Goal: Transaction & Acquisition: Purchase product/service

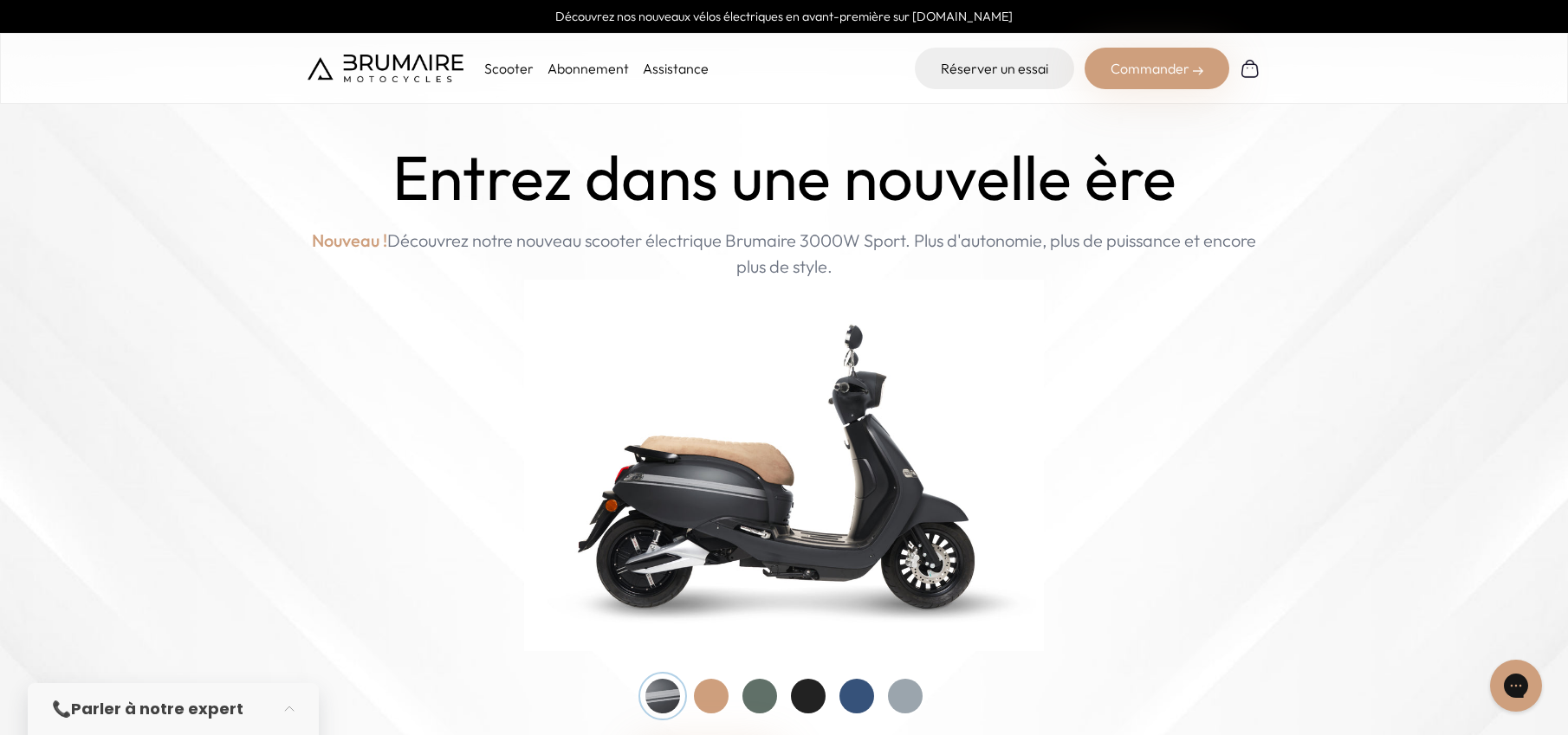
click at [566, 68] on link "Abonnement" at bounding box center [588, 68] width 81 height 17
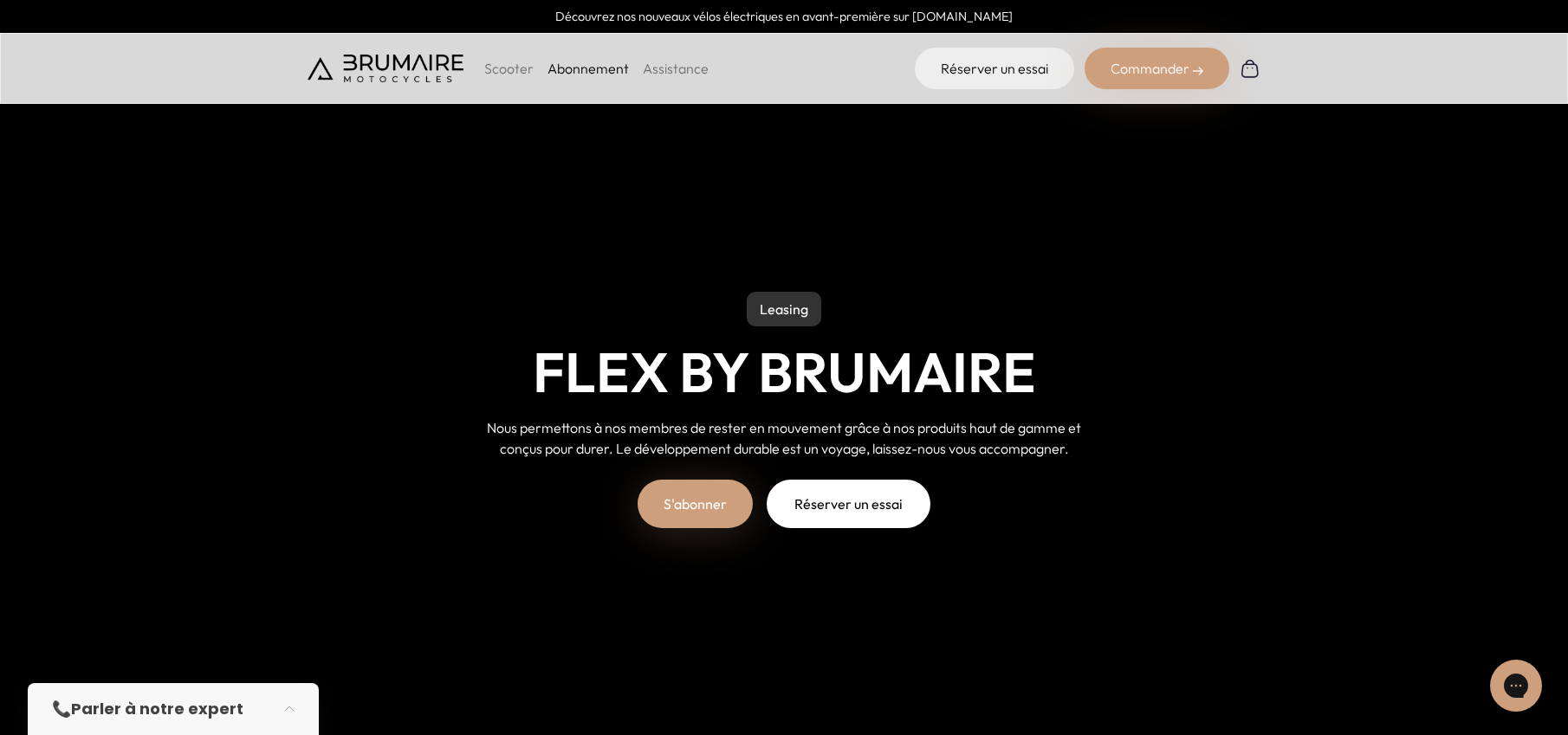
click at [681, 500] on link "S'abonner" at bounding box center [695, 504] width 115 height 49
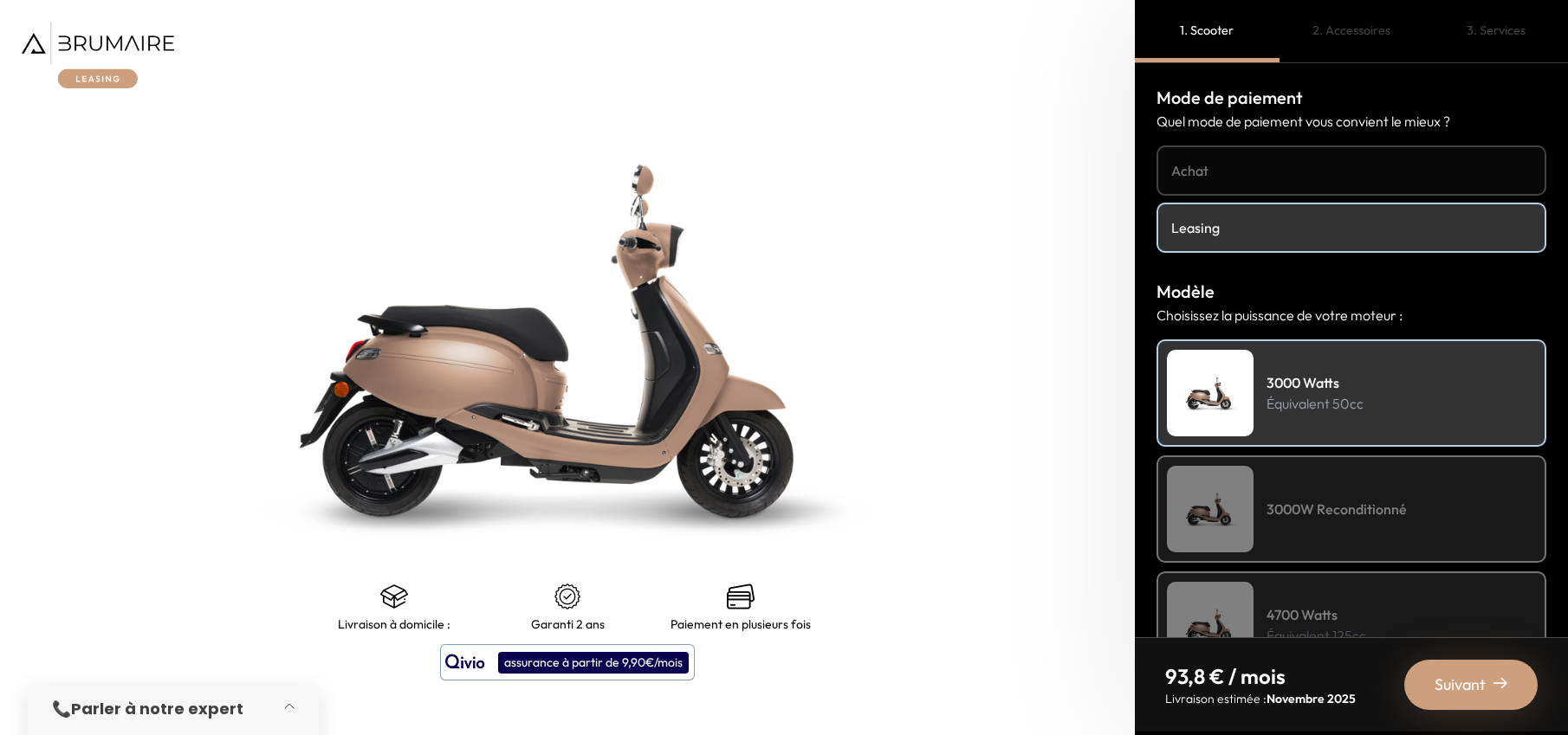
click at [282, 708] on button "button" at bounding box center [295, 709] width 49 height 38
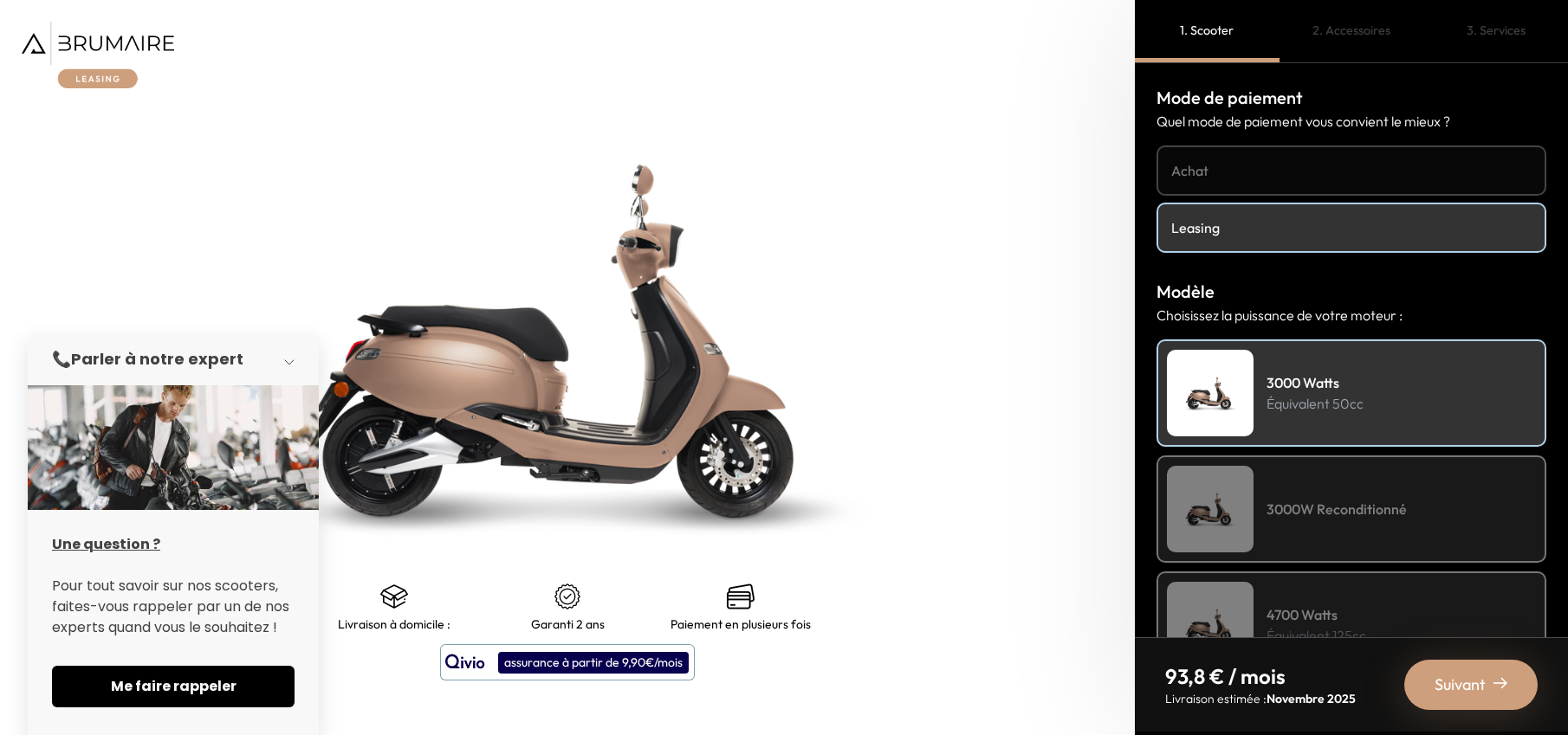
click at [290, 358] on button "button" at bounding box center [295, 359] width 49 height 38
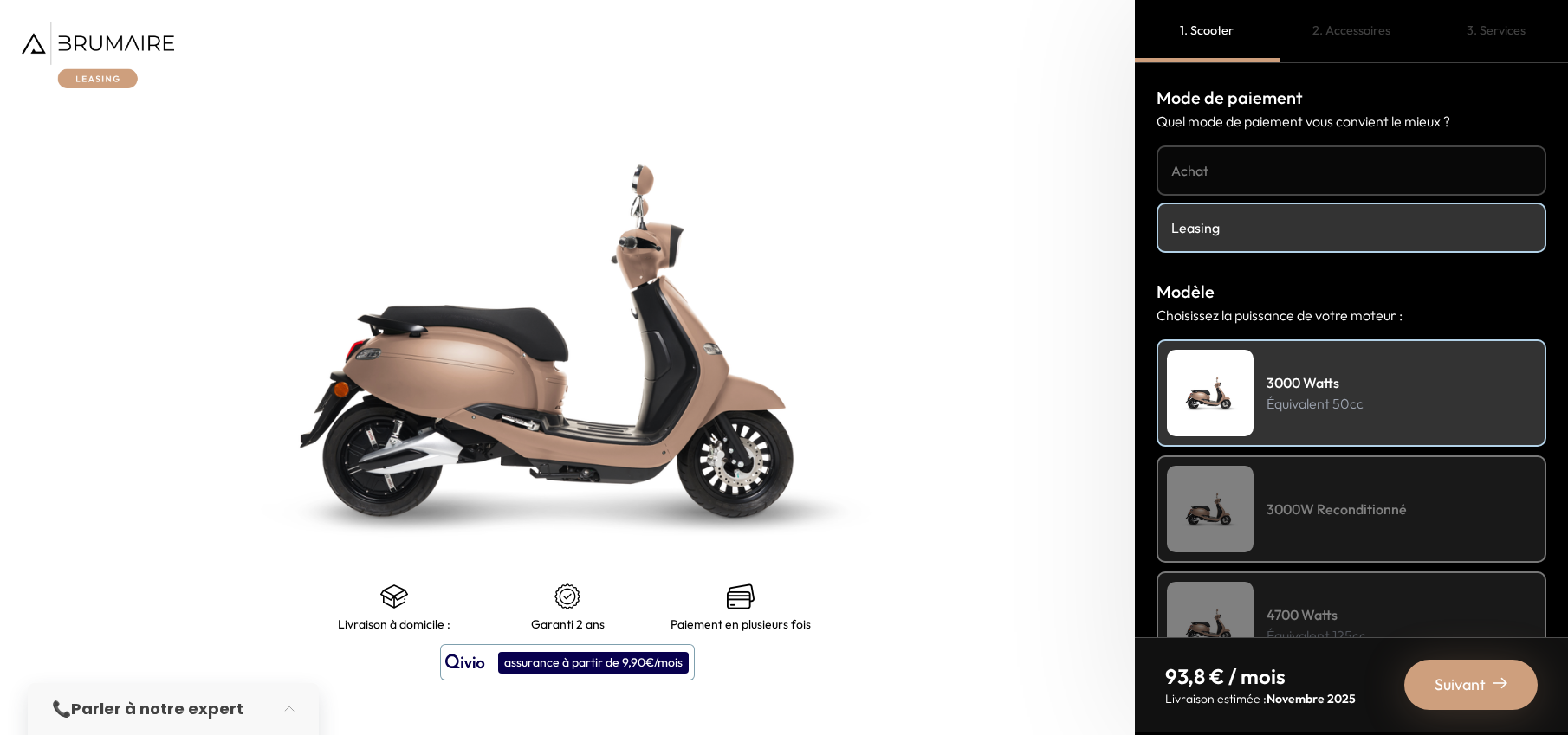
click at [1359, 172] on h4 "Achat" at bounding box center [1351, 170] width 360 height 21
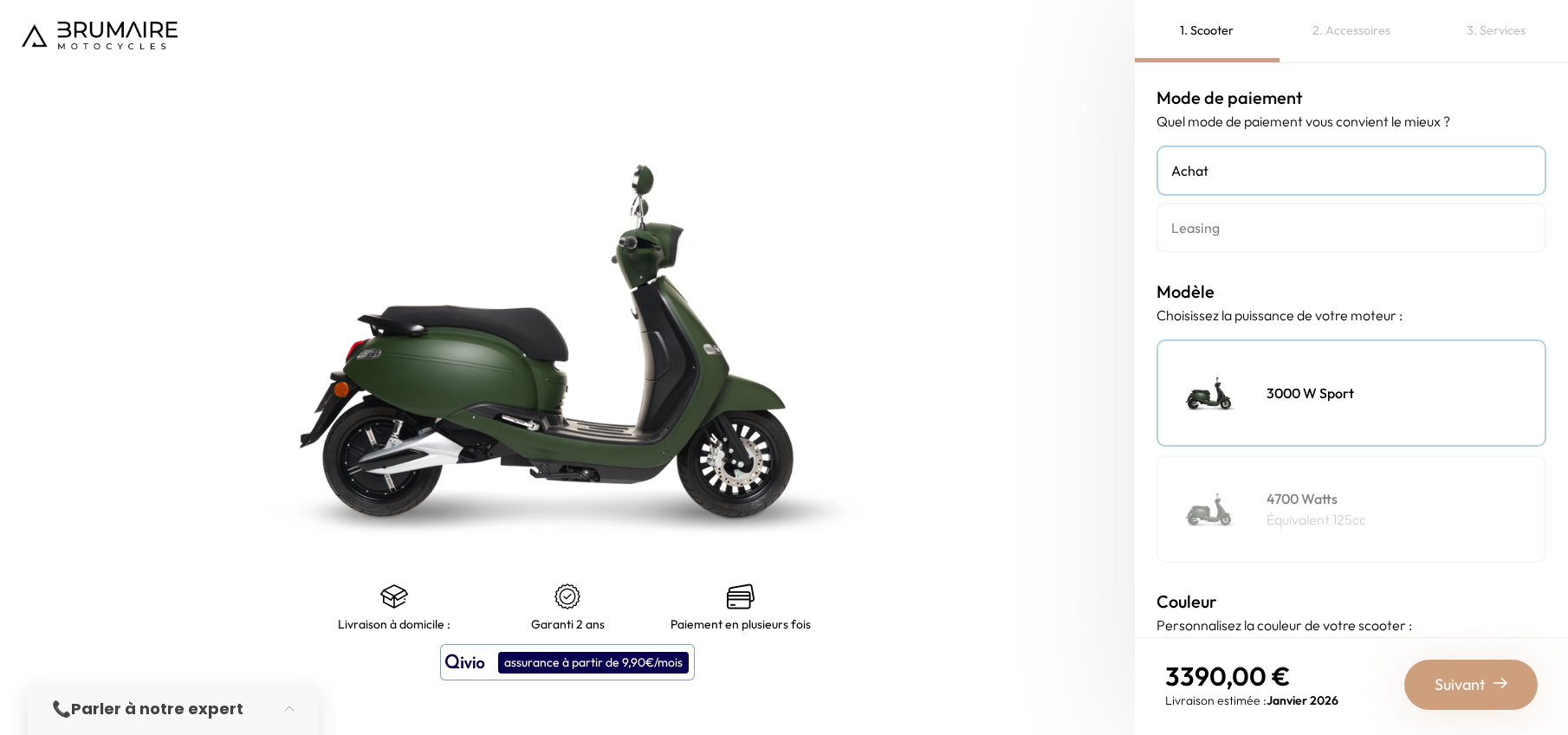
click at [1353, 222] on h4 "Leasing" at bounding box center [1351, 227] width 360 height 21
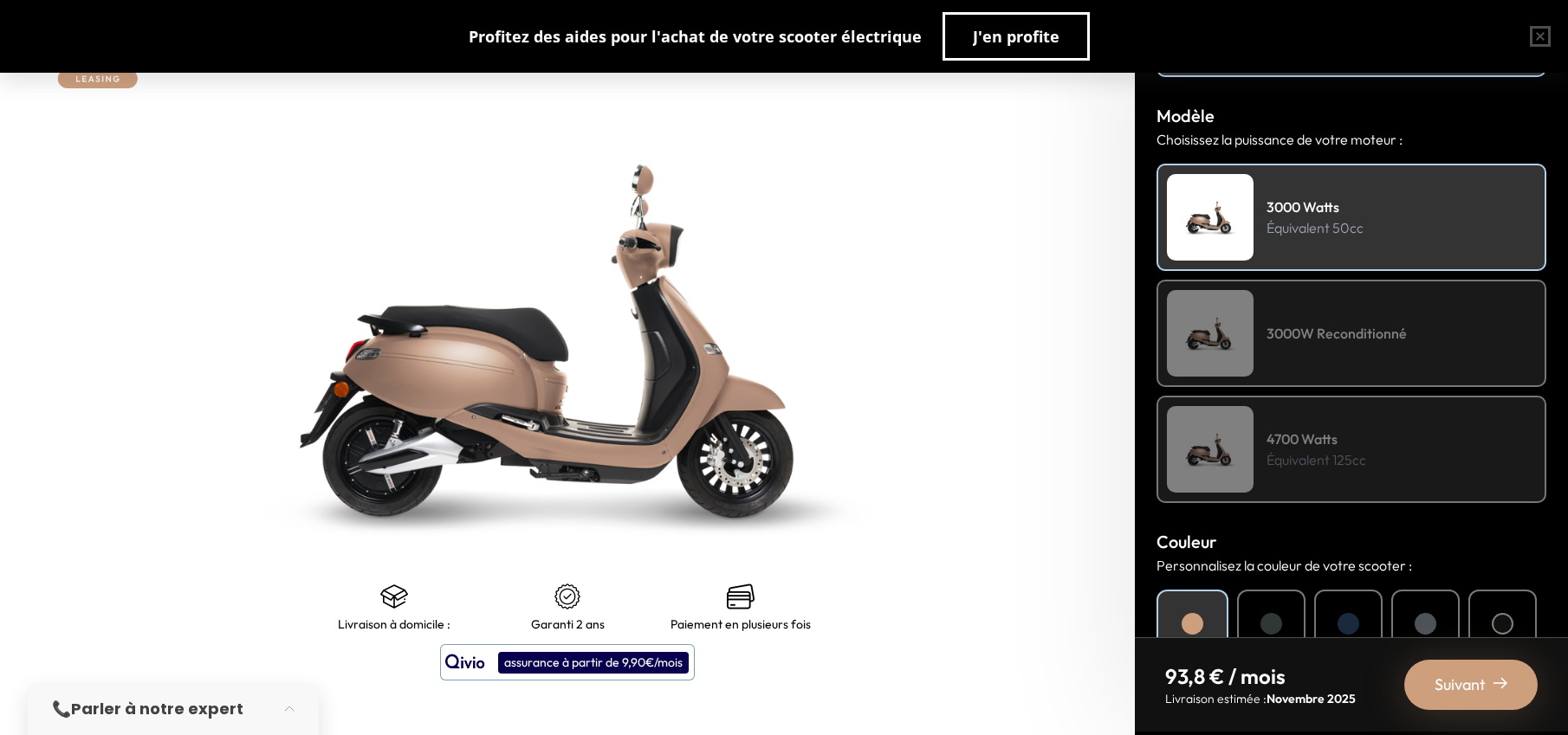
scroll to position [177, 0]
click at [1548, 29] on button "button" at bounding box center [1540, 37] width 56 height 56
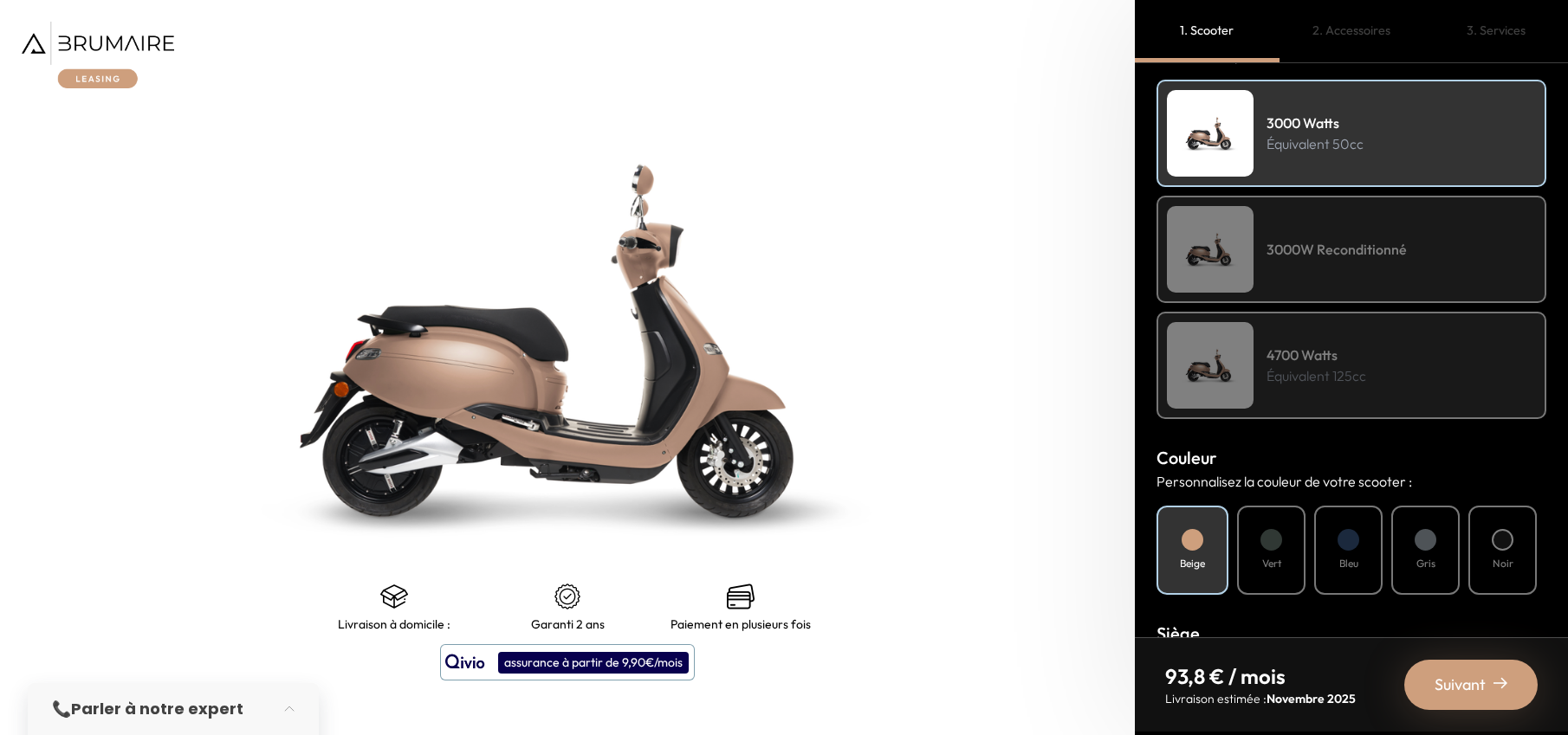
scroll to position [263, 0]
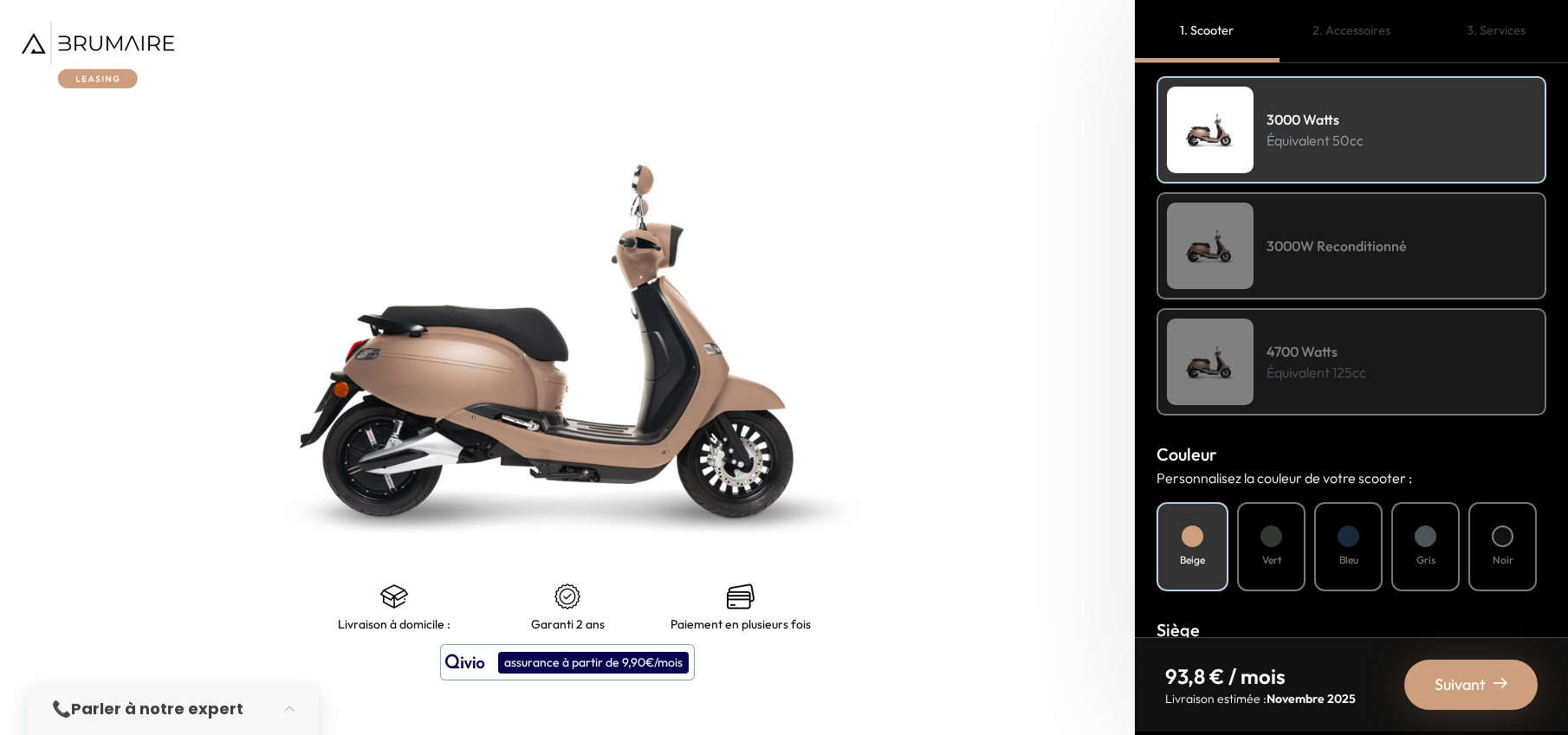
click at [1343, 395] on div "4700 Watts Équivalent 125cc" at bounding box center [1351, 361] width 390 height 107
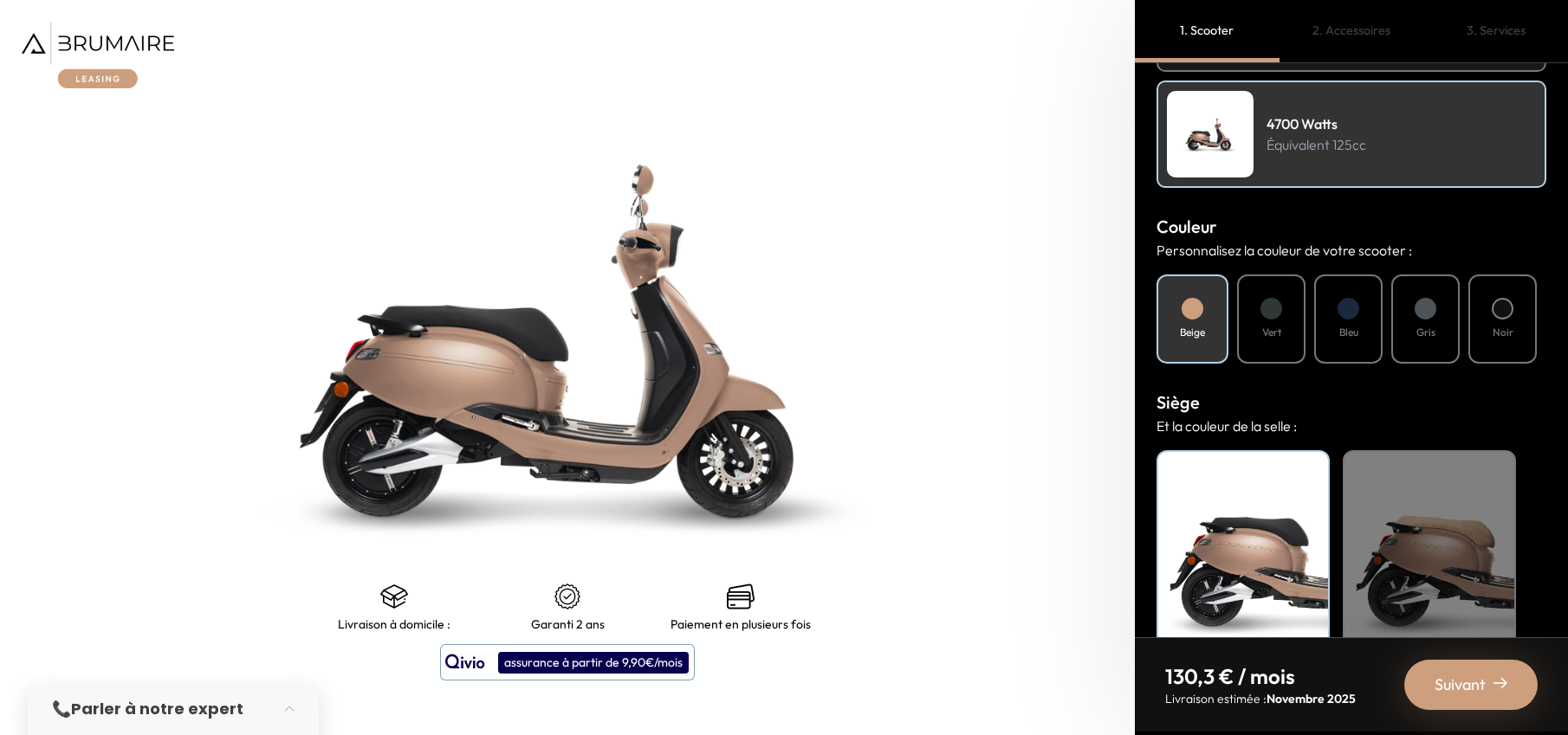
scroll to position [542, 0]
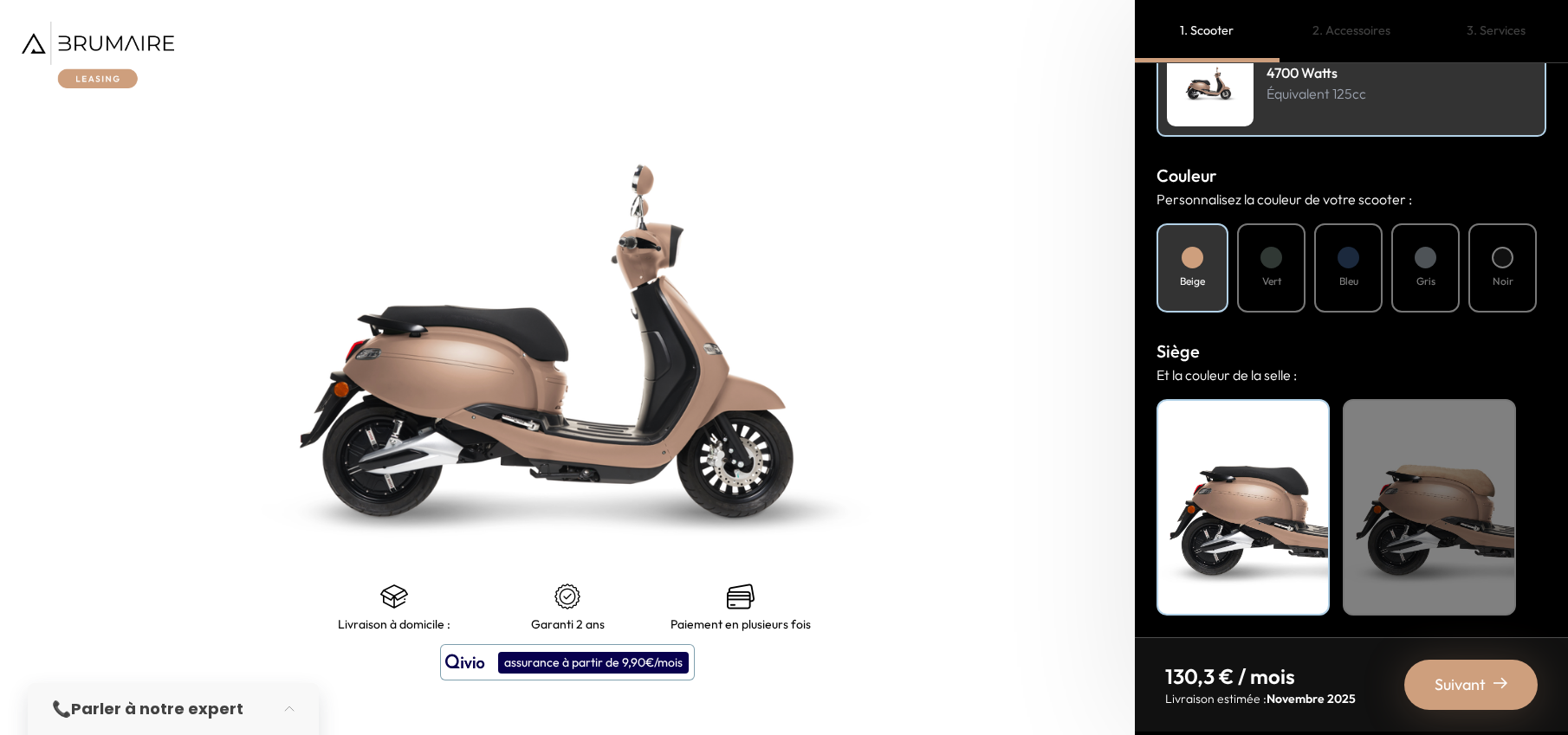
click at [1356, 281] on h4 "Bleu" at bounding box center [1348, 281] width 19 height 15
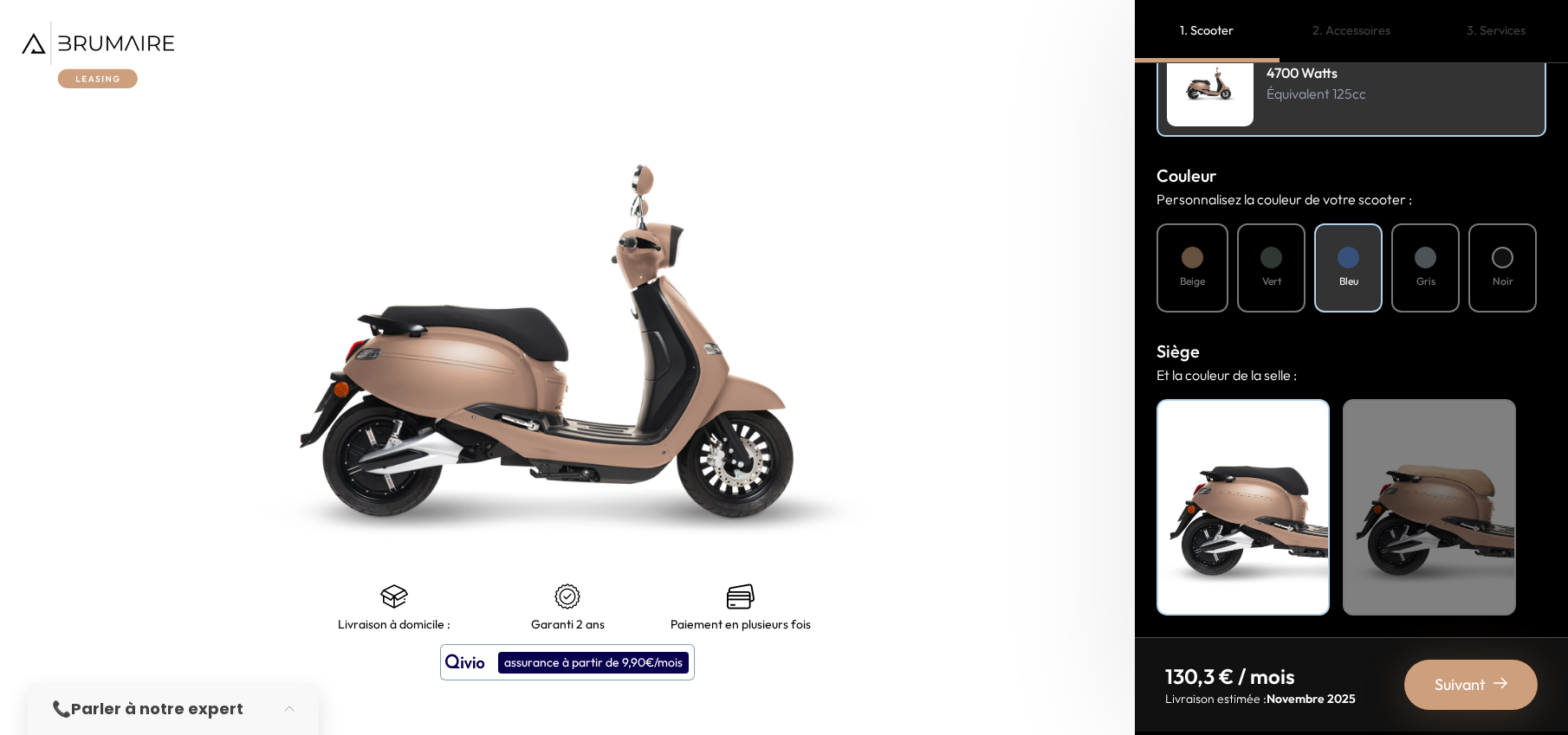
click at [1412, 495] on div "Beige" at bounding box center [1429, 507] width 173 height 216
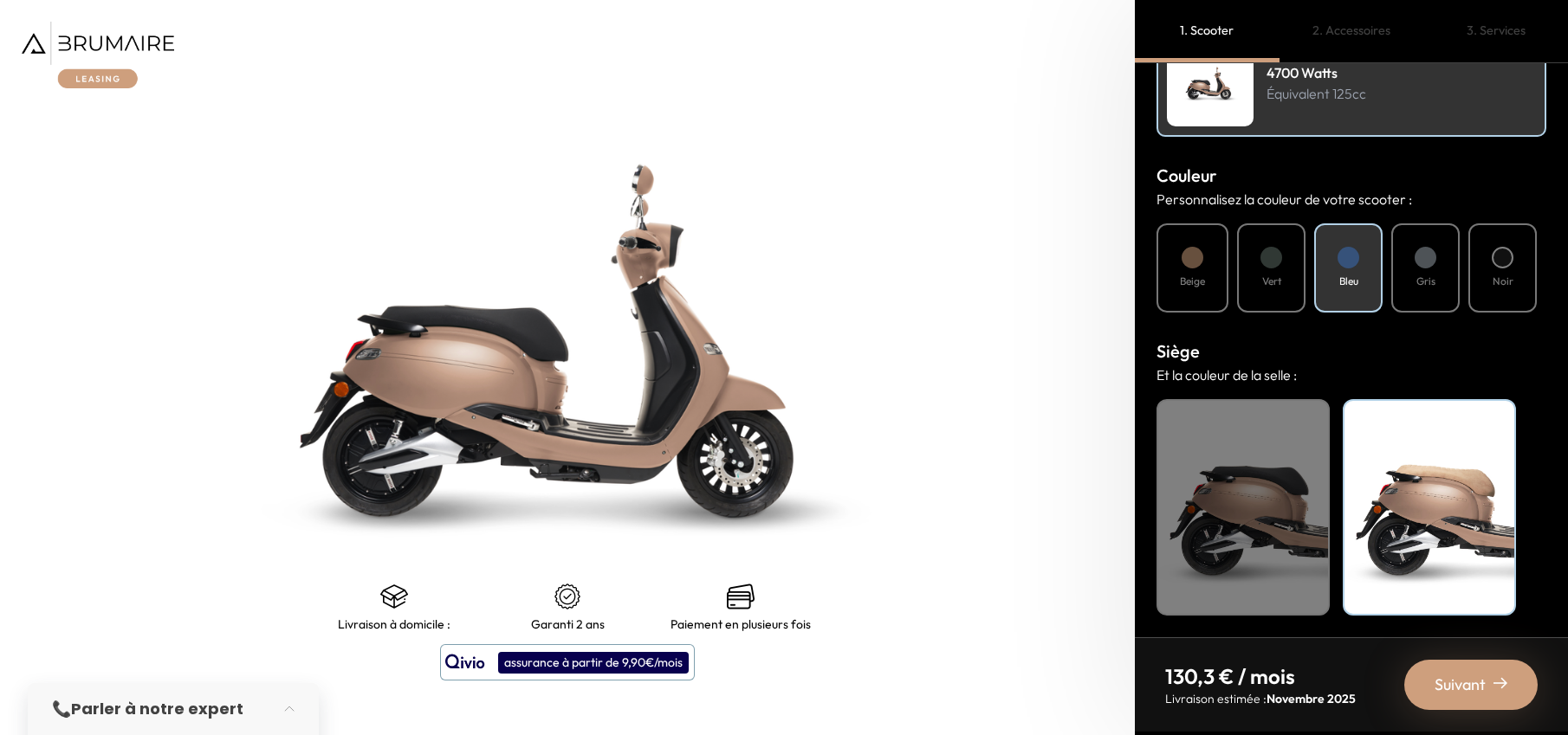
click at [1497, 703] on div "Suivant" at bounding box center [1471, 685] width 133 height 50
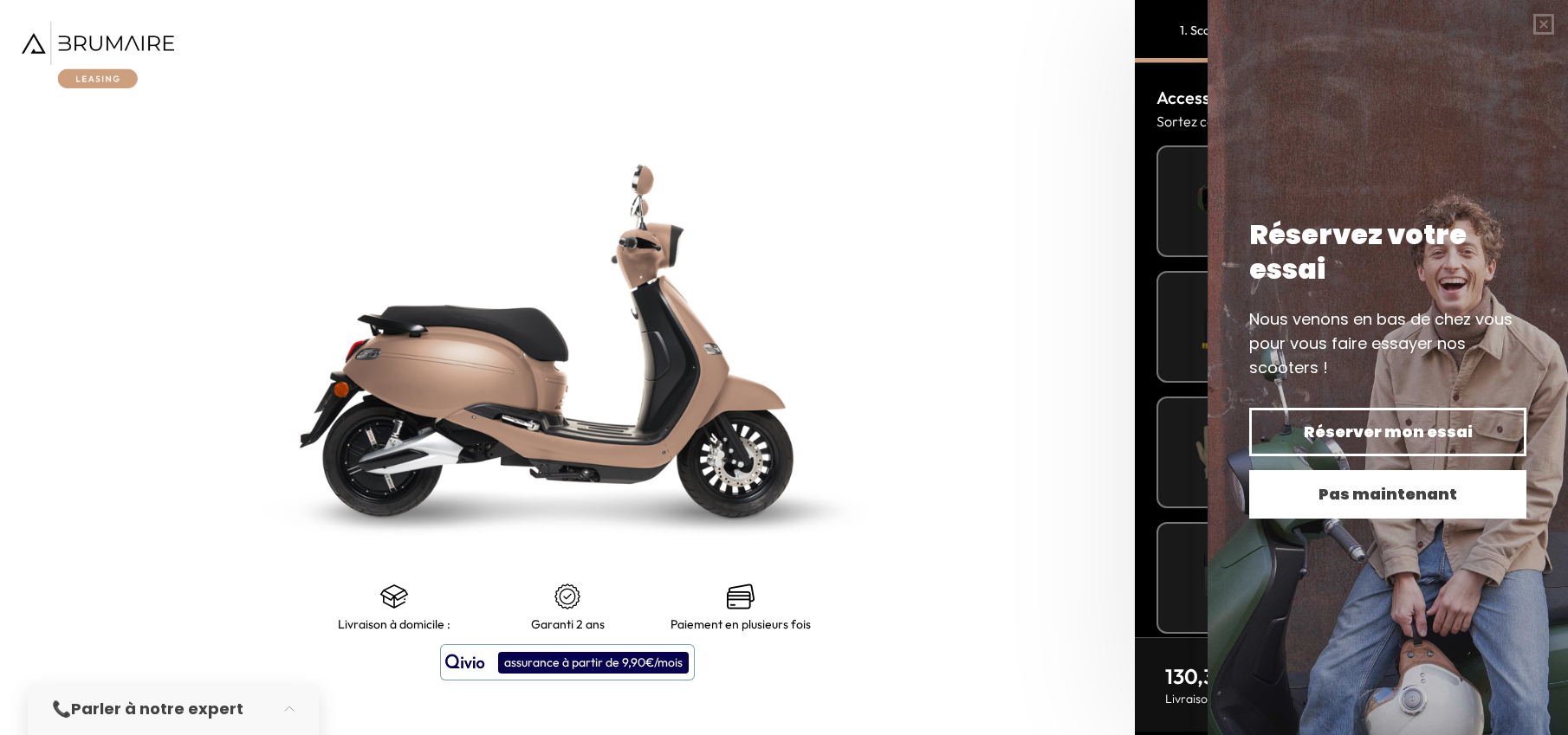
click at [1463, 504] on span "Pas maintenant" at bounding box center [1388, 494] width 216 height 24
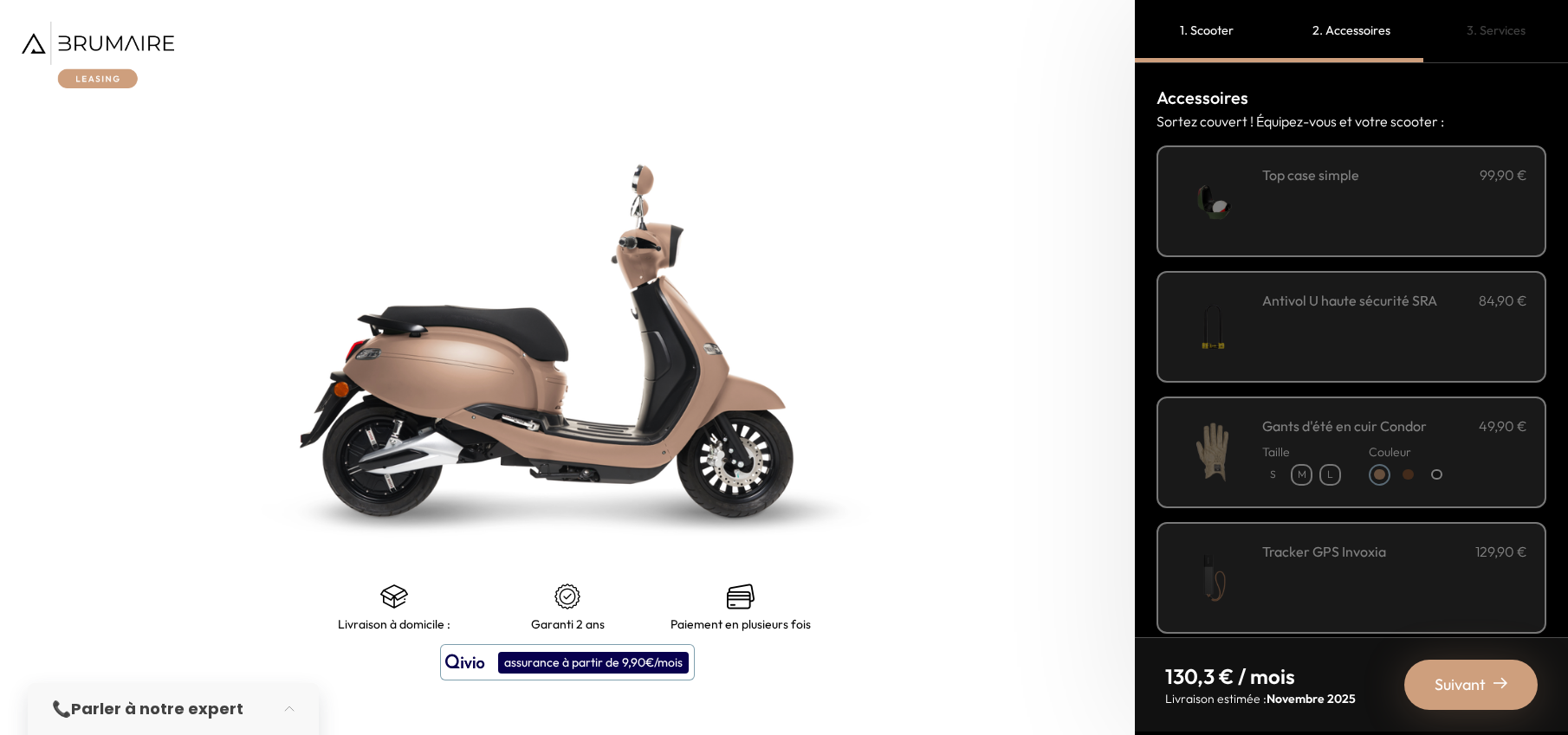
click at [1428, 231] on div "**********" at bounding box center [1394, 202] width 265 height 74
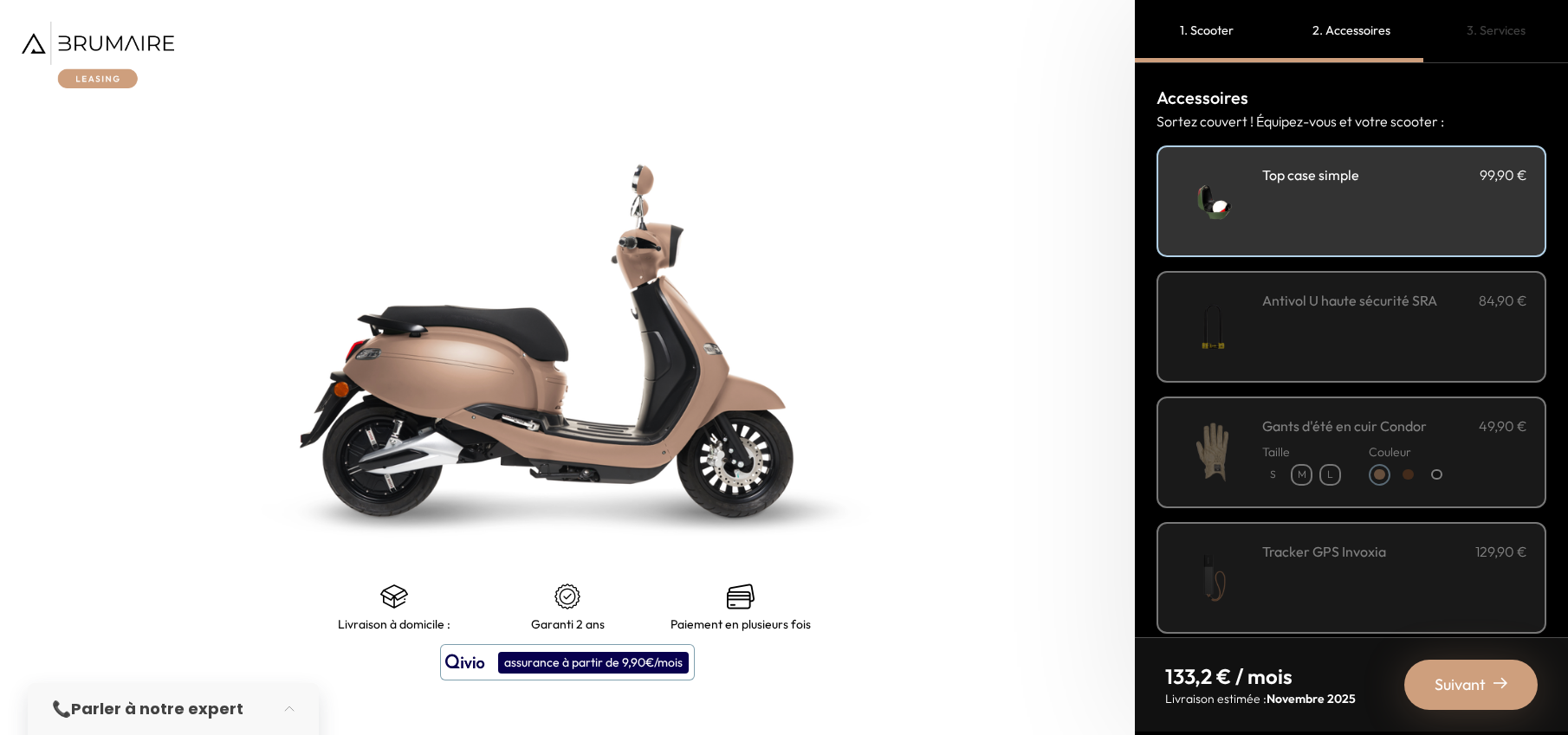
scroll to position [50, 0]
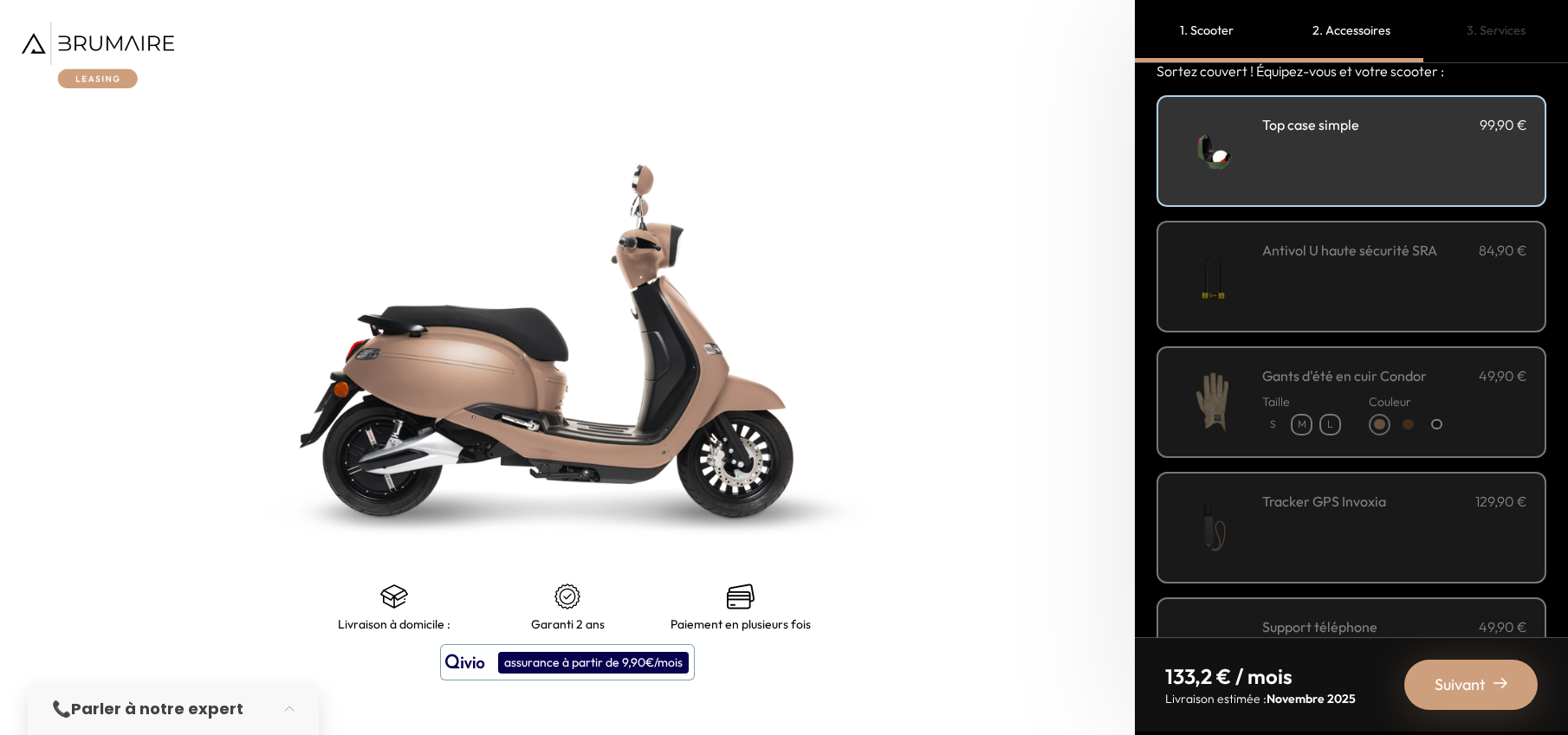
click at [1419, 252] on h3 "Antivol U haute sécurité SRA" at bounding box center [1349, 250] width 175 height 21
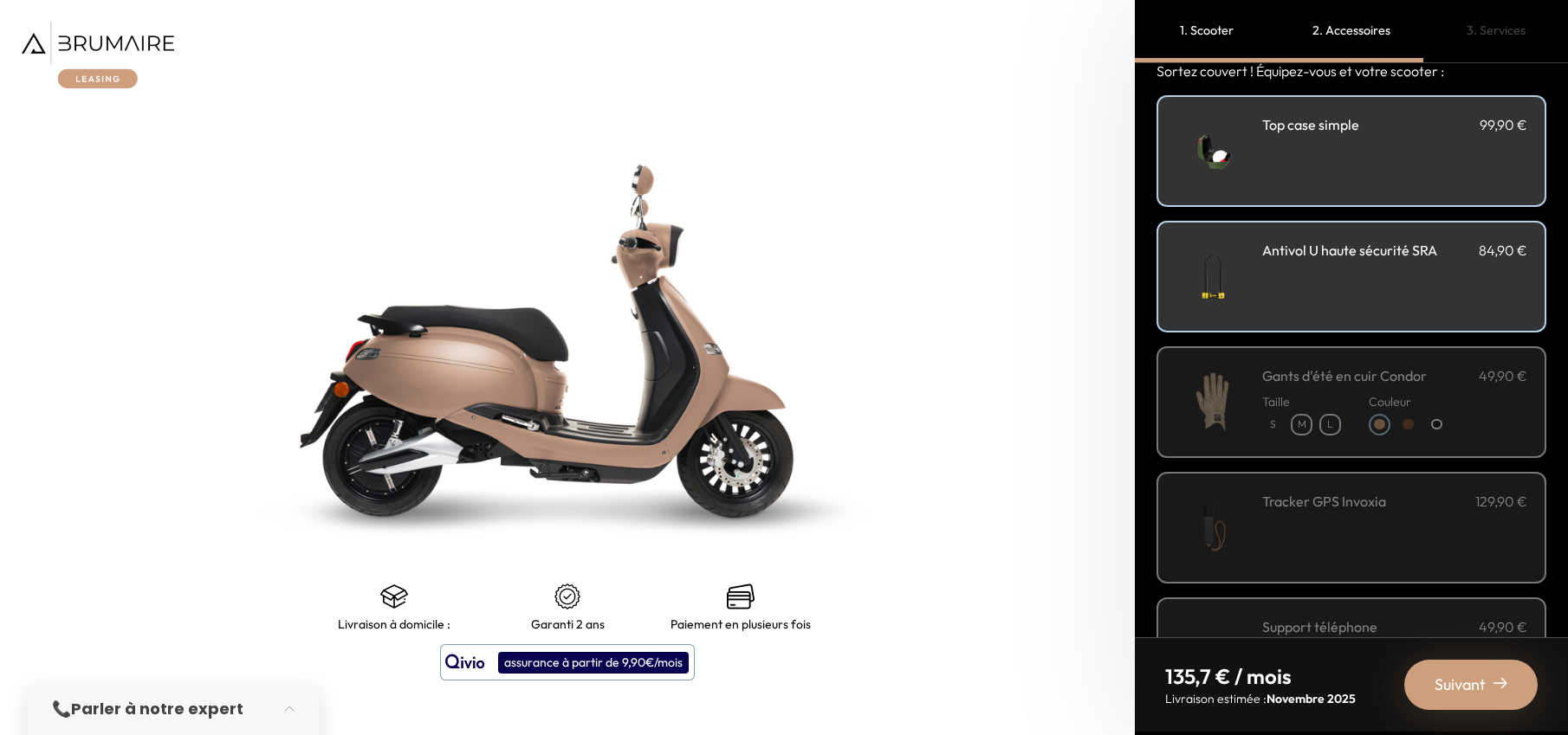
click at [1445, 390] on div "Couleur" at bounding box center [1408, 411] width 78 height 50
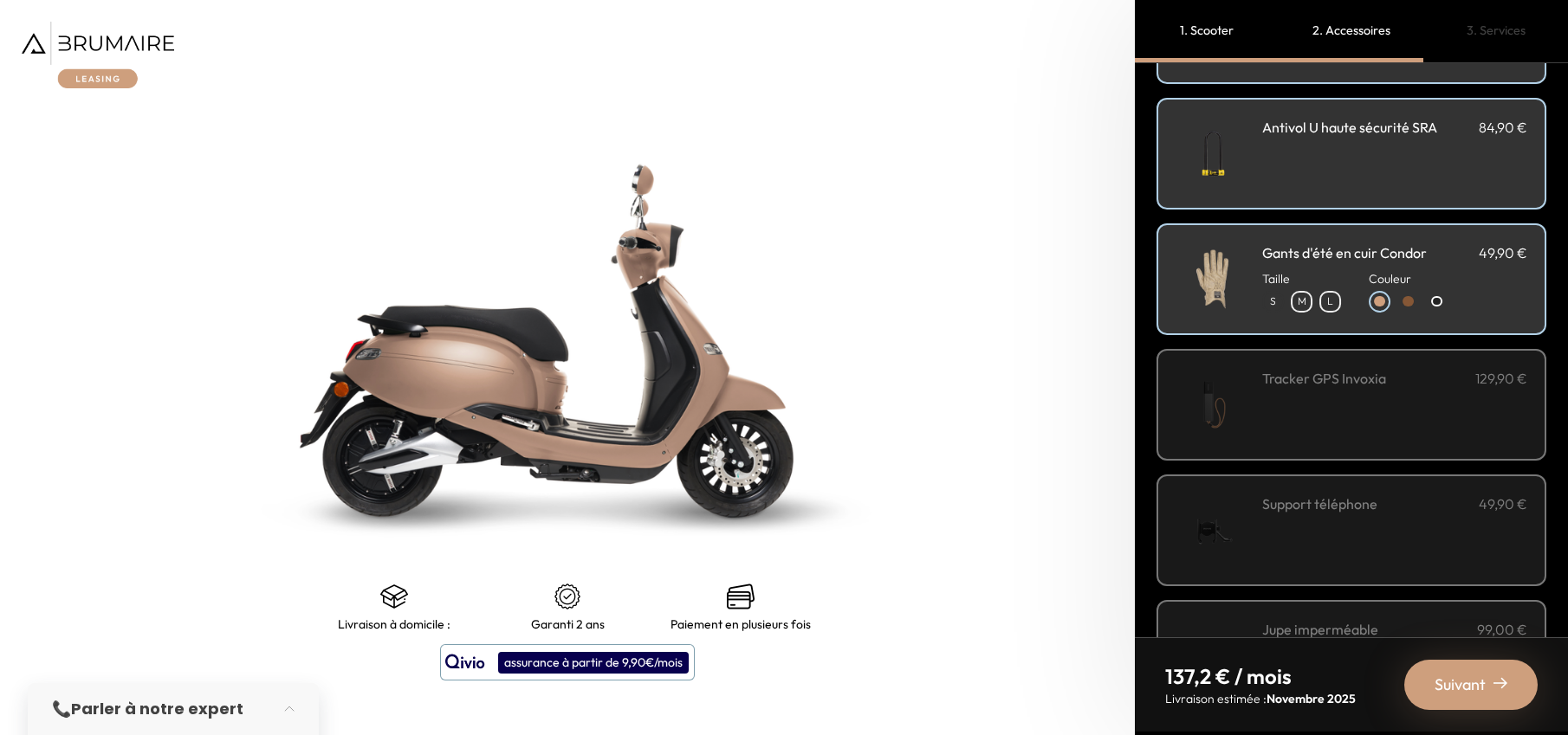
click at [1445, 390] on div "Tracker GPS Invoxia 129,90 €" at bounding box center [1394, 404] width 265 height 74
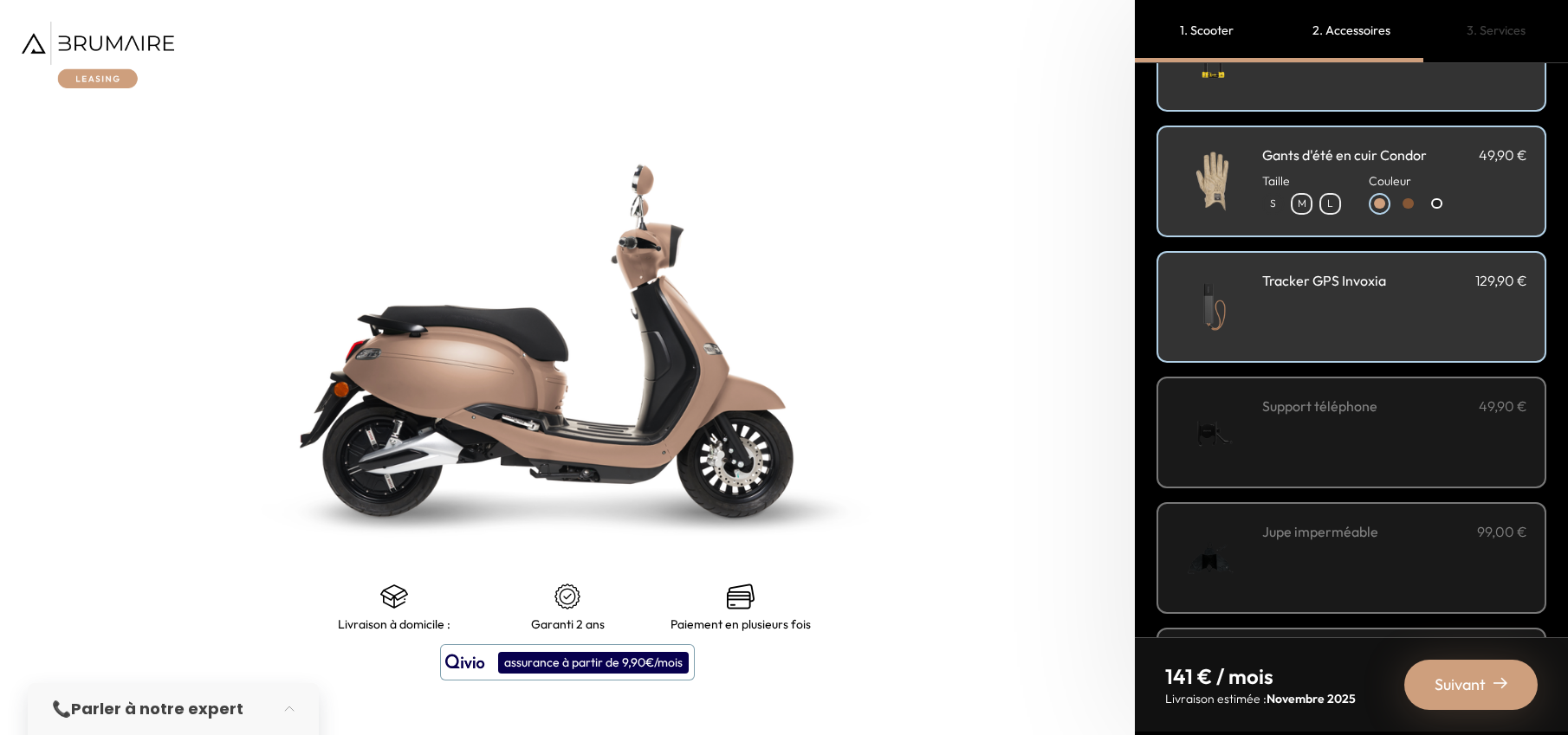
click at [1445, 390] on div "Support téléphone 49,90 €" at bounding box center [1351, 432] width 390 height 112
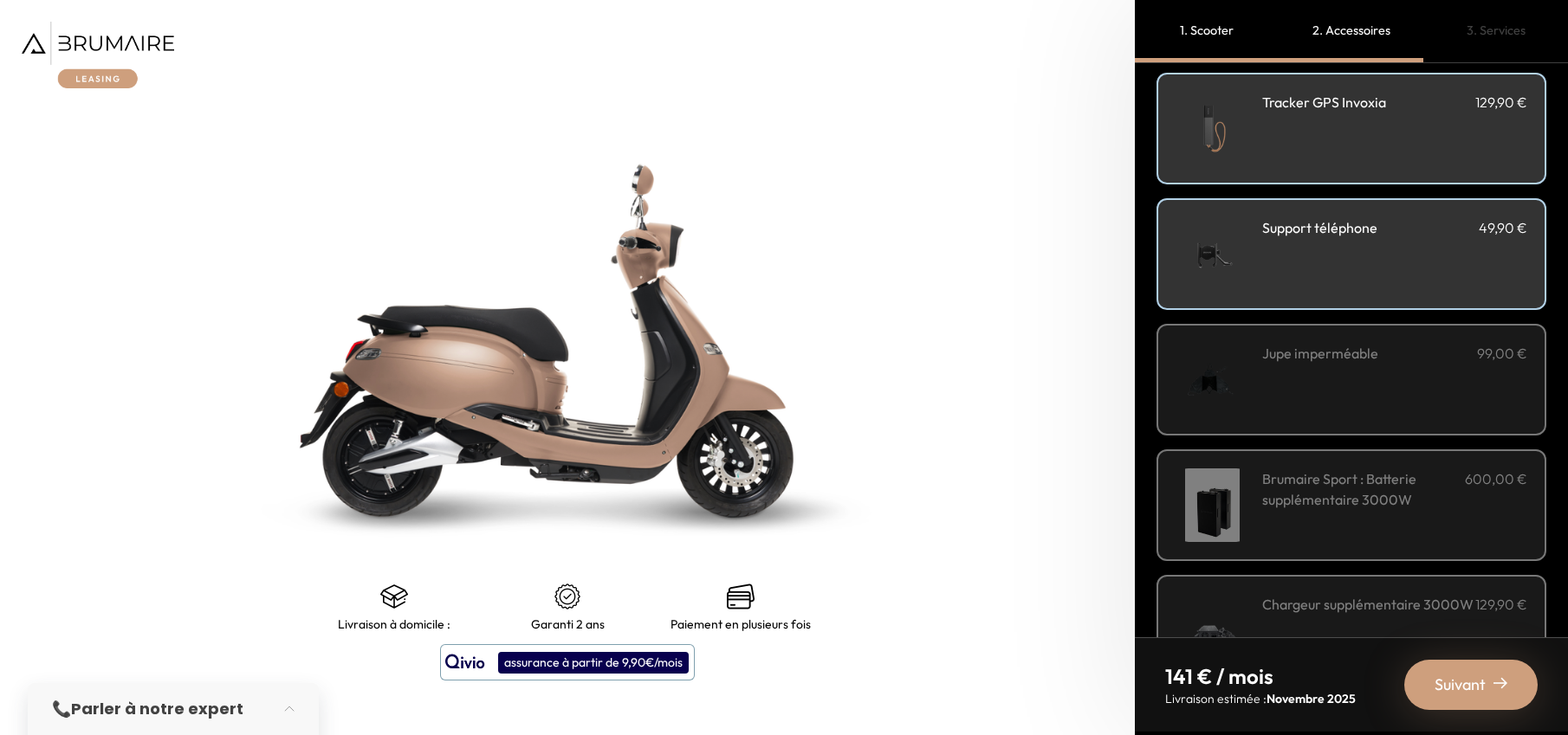
click at [1445, 390] on div "Jupe imperméable 99,00 €" at bounding box center [1394, 380] width 265 height 74
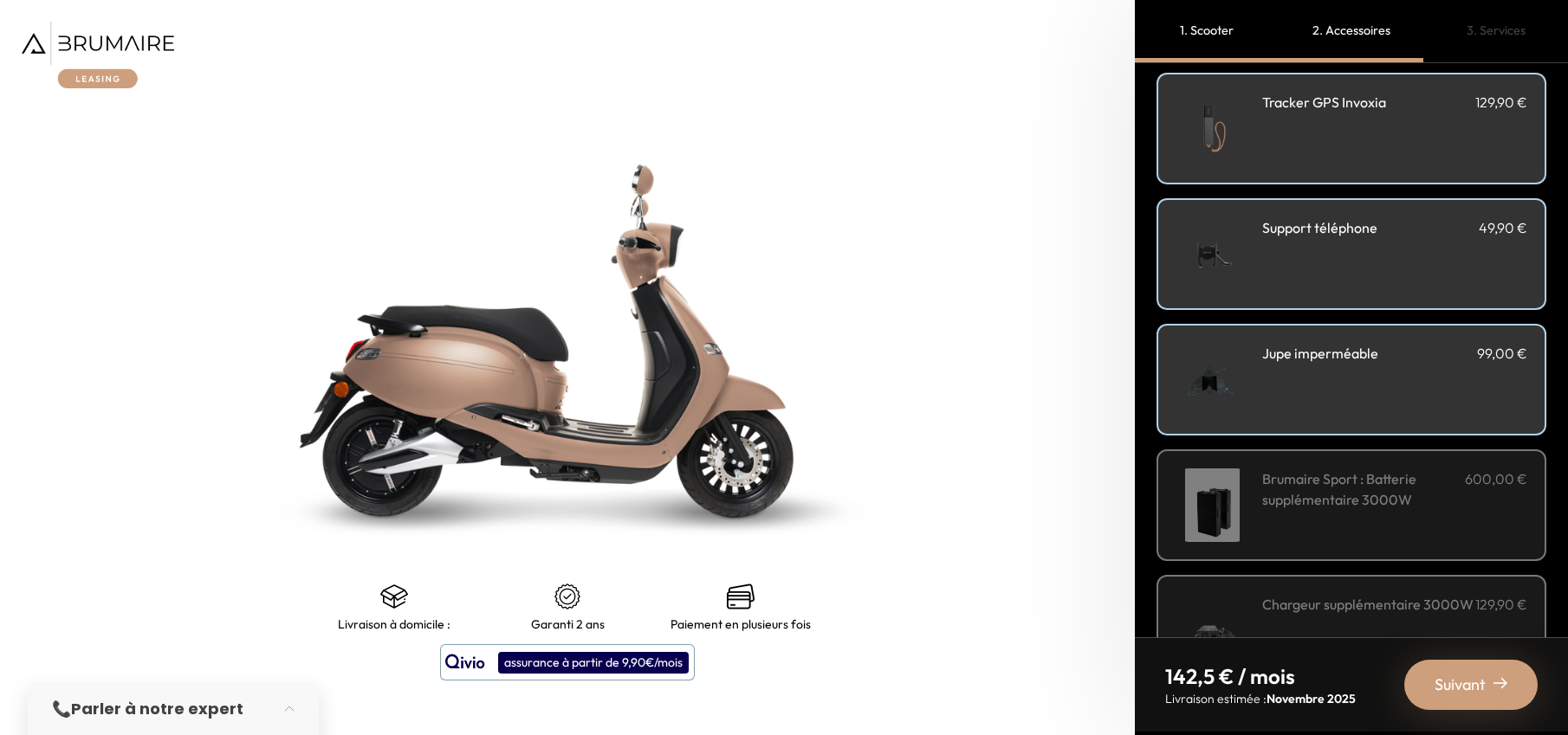
click at [1456, 516] on div "Brumaire Sport : Batterie supplémentaire 3000W 600,00 €" at bounding box center [1394, 505] width 265 height 74
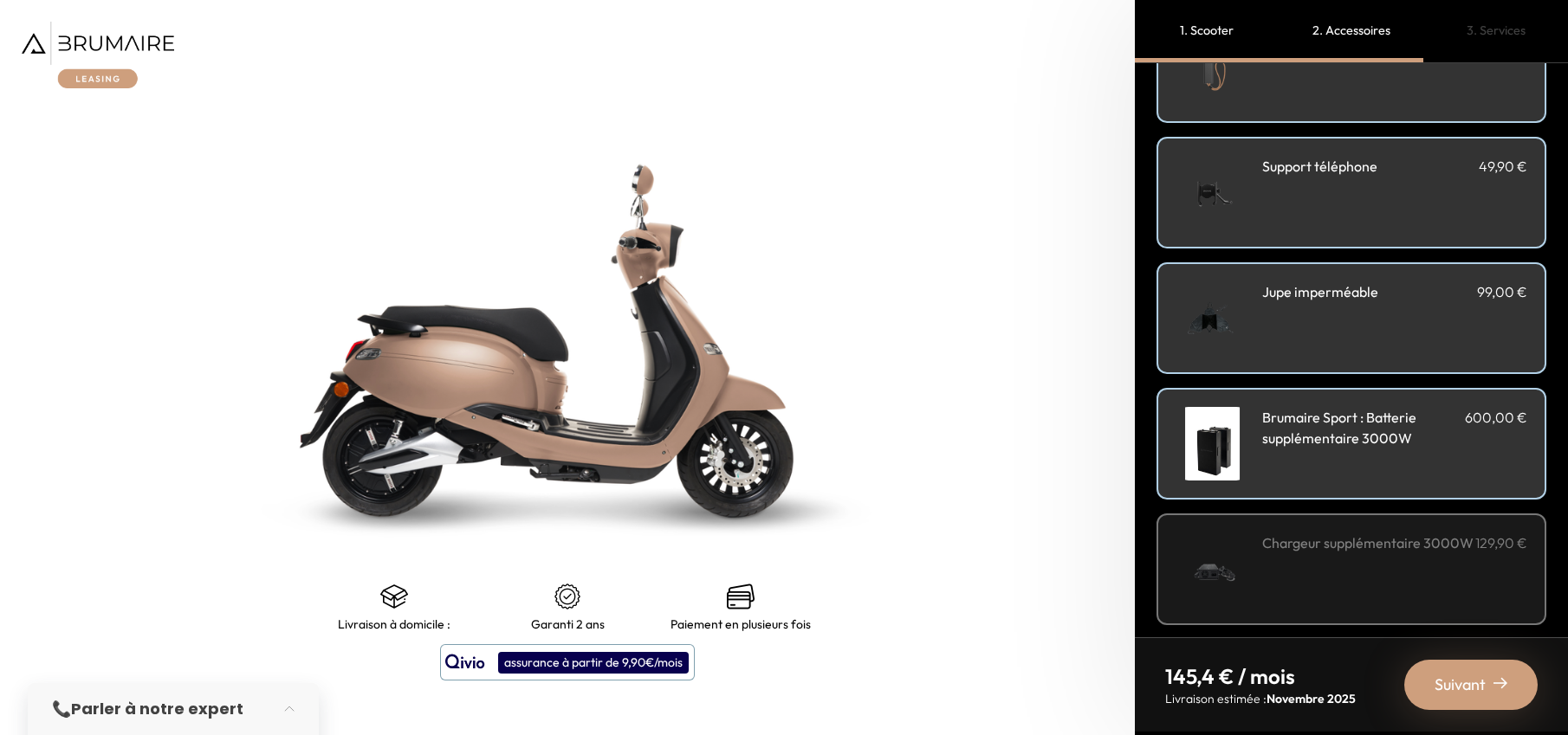
scroll to position [521, 0]
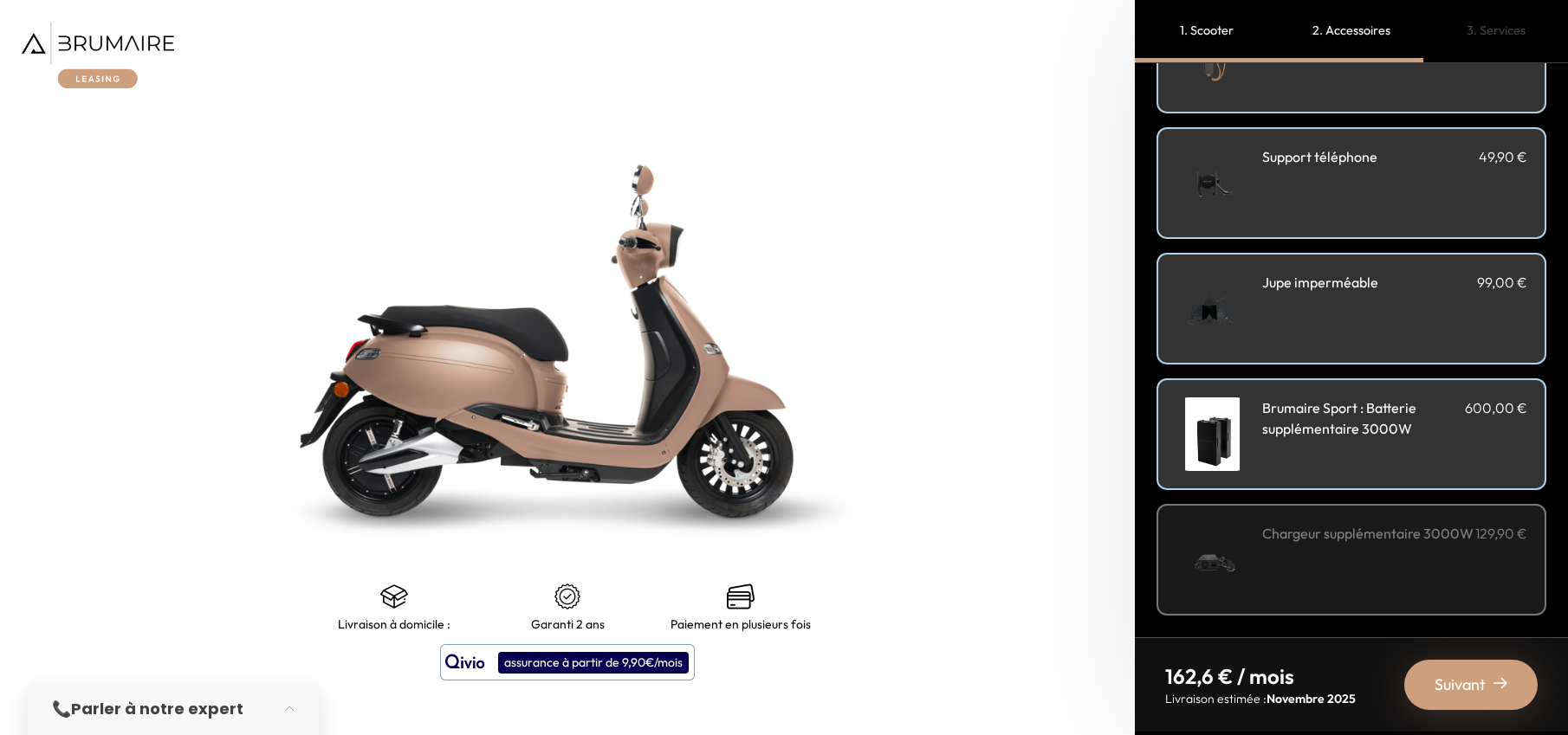
click at [1454, 513] on div "Chargeur supplémentaire 3000W 129,90 €" at bounding box center [1351, 559] width 390 height 112
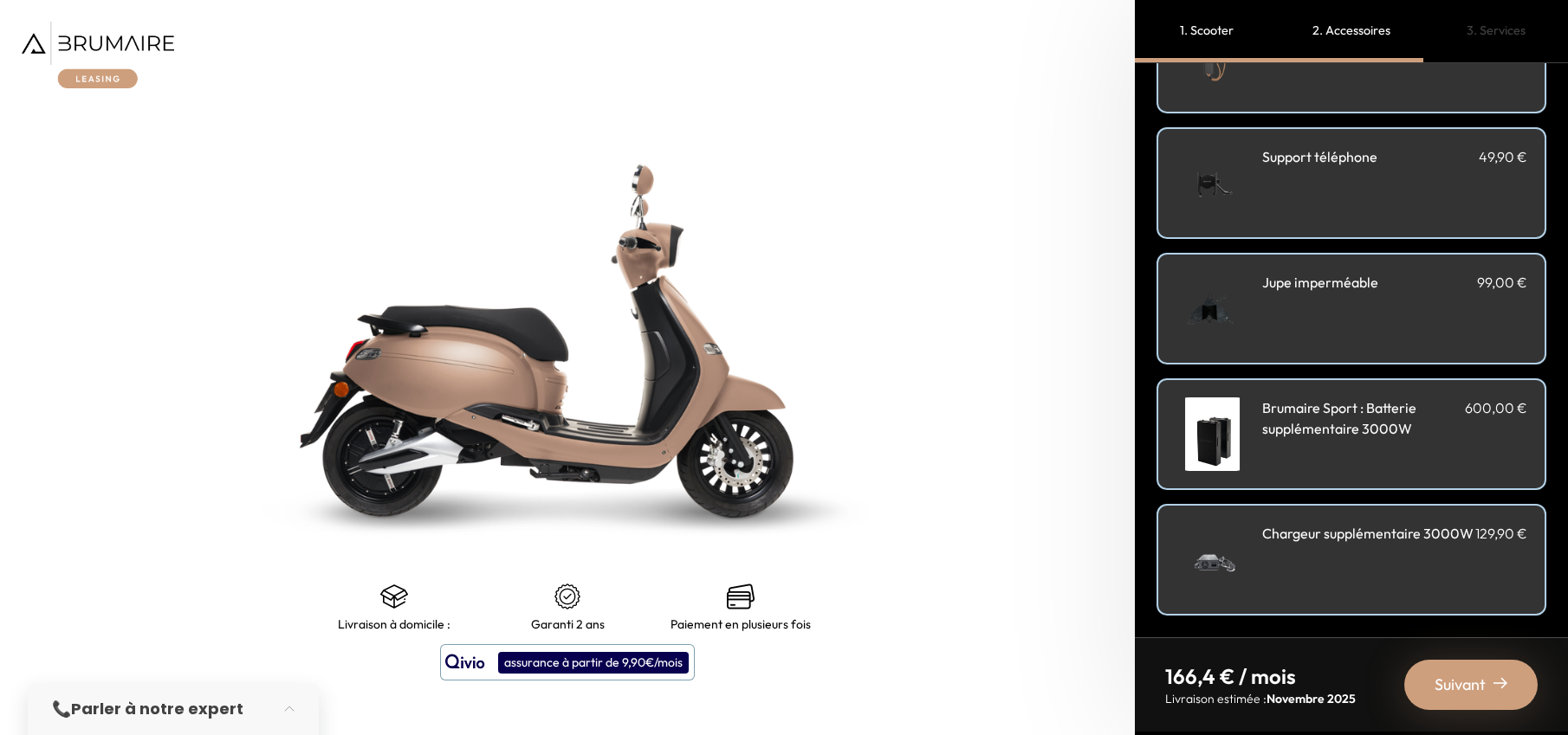
click at [1469, 688] on span "Suivant" at bounding box center [1460, 685] width 51 height 24
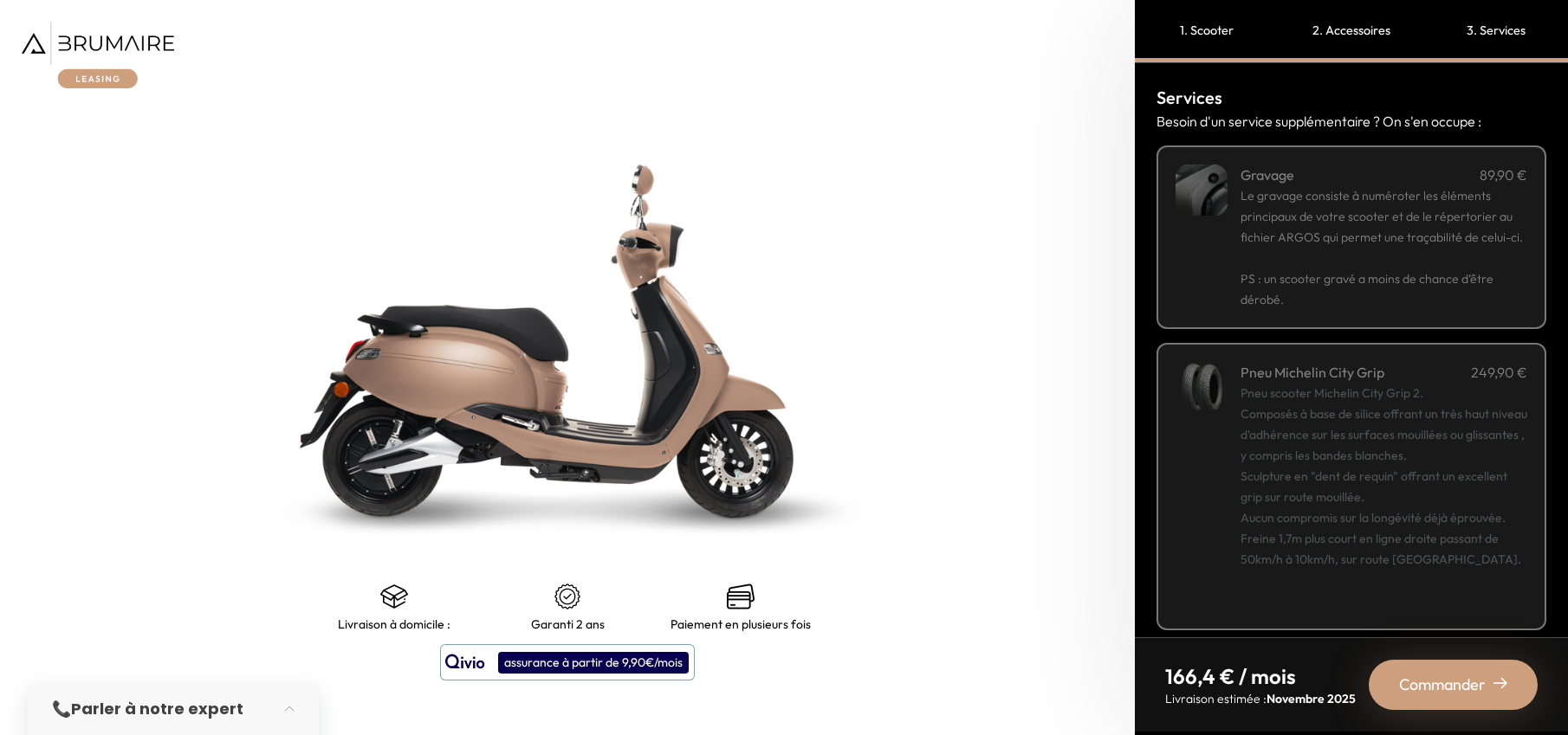
click at [1391, 388] on div "Pneu scooter Michelin City Grip 2. Composés à base de silice offrant un très ha…" at bounding box center [1383, 497] width 287 height 229
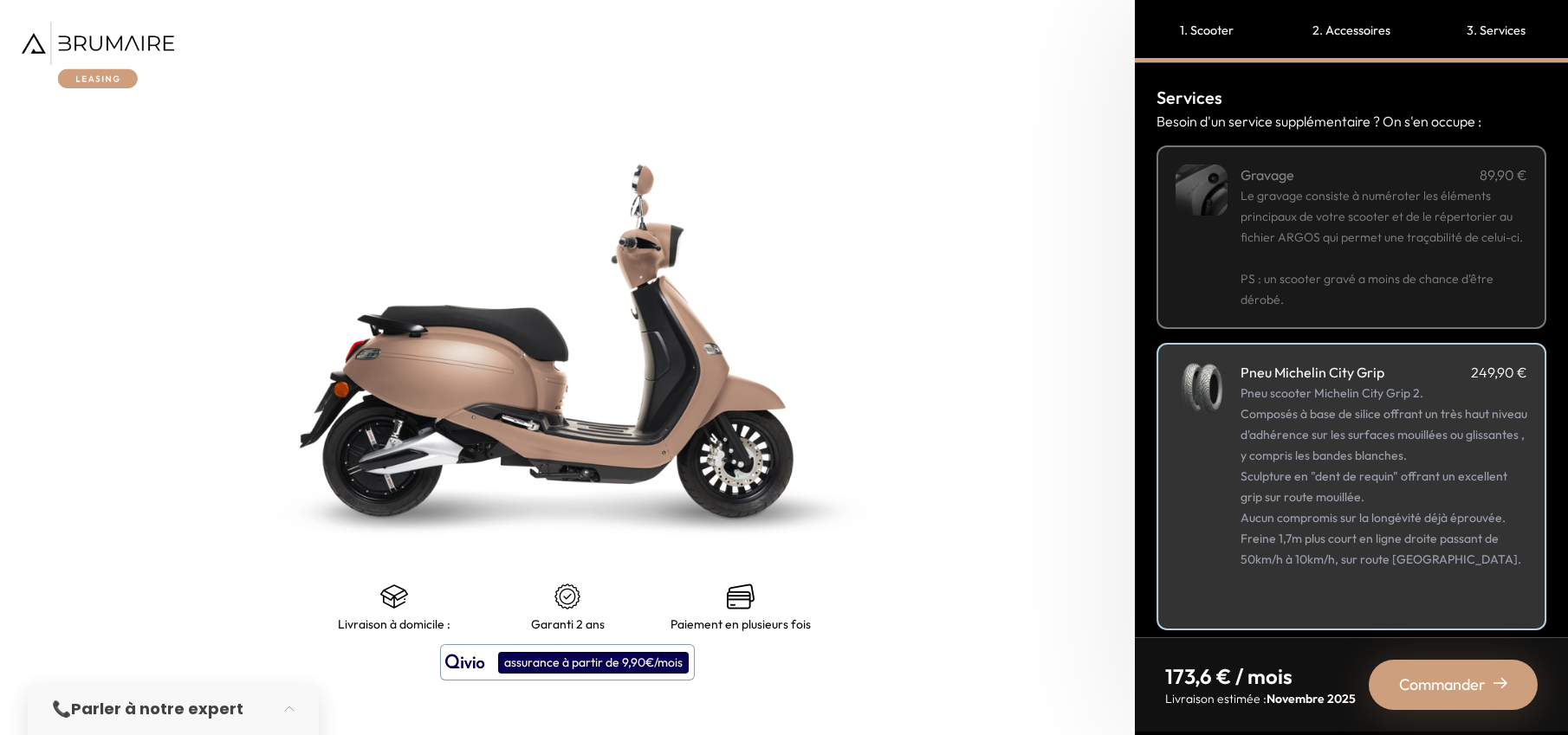
click at [1469, 700] on div "Commander" at bounding box center [1453, 685] width 169 height 50
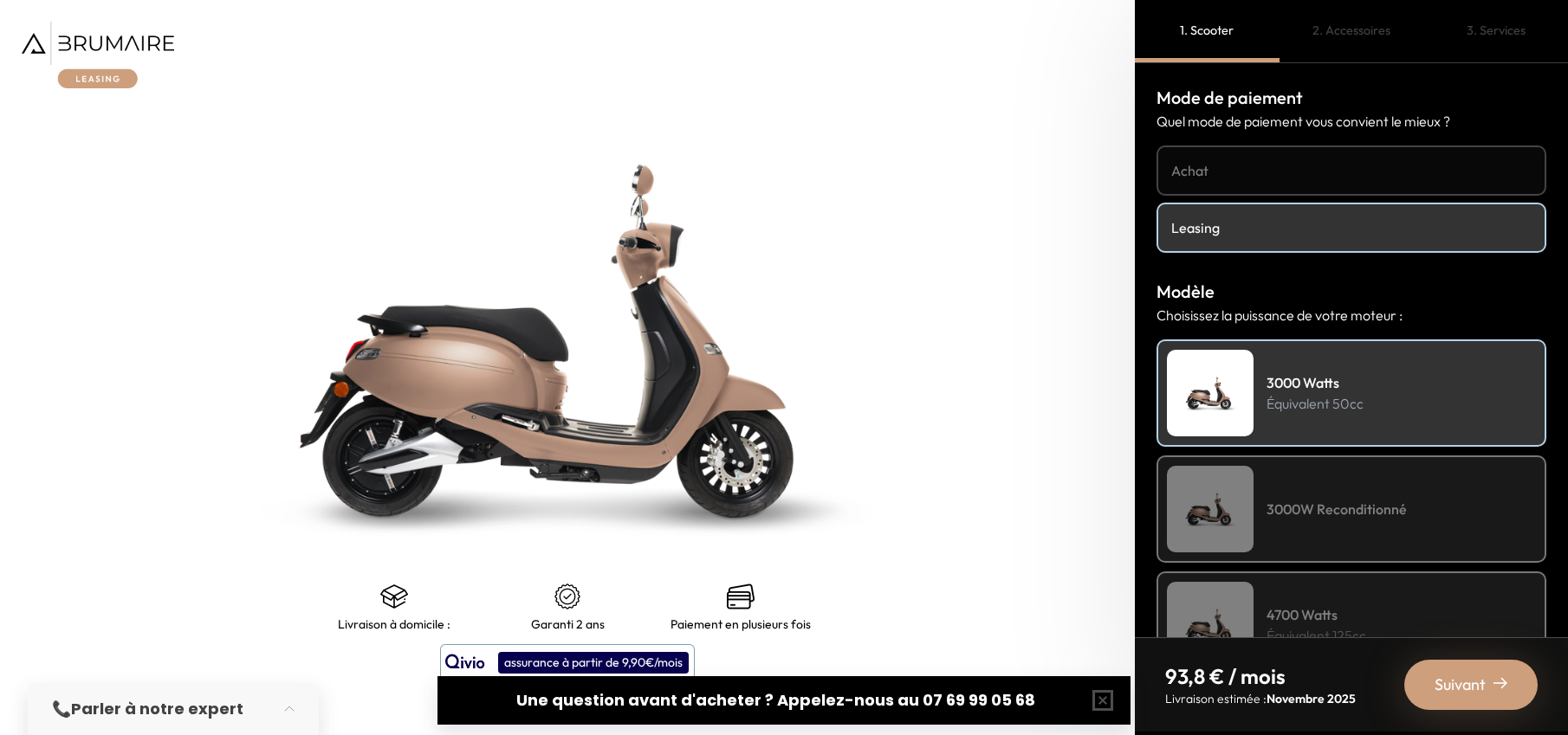
click at [1208, 167] on h4 "Achat" at bounding box center [1351, 170] width 360 height 21
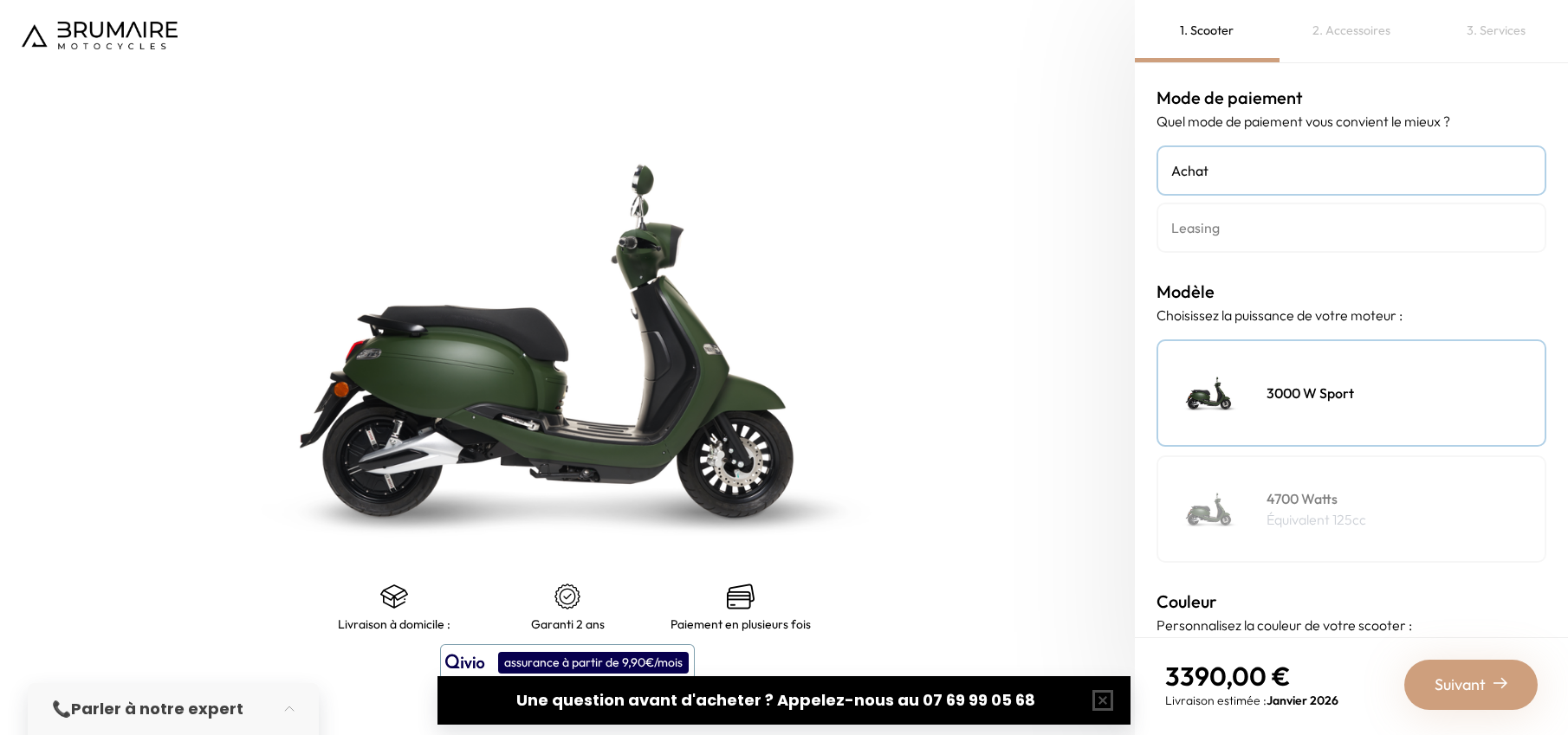
click at [1481, 701] on div "Suivant" at bounding box center [1471, 685] width 133 height 50
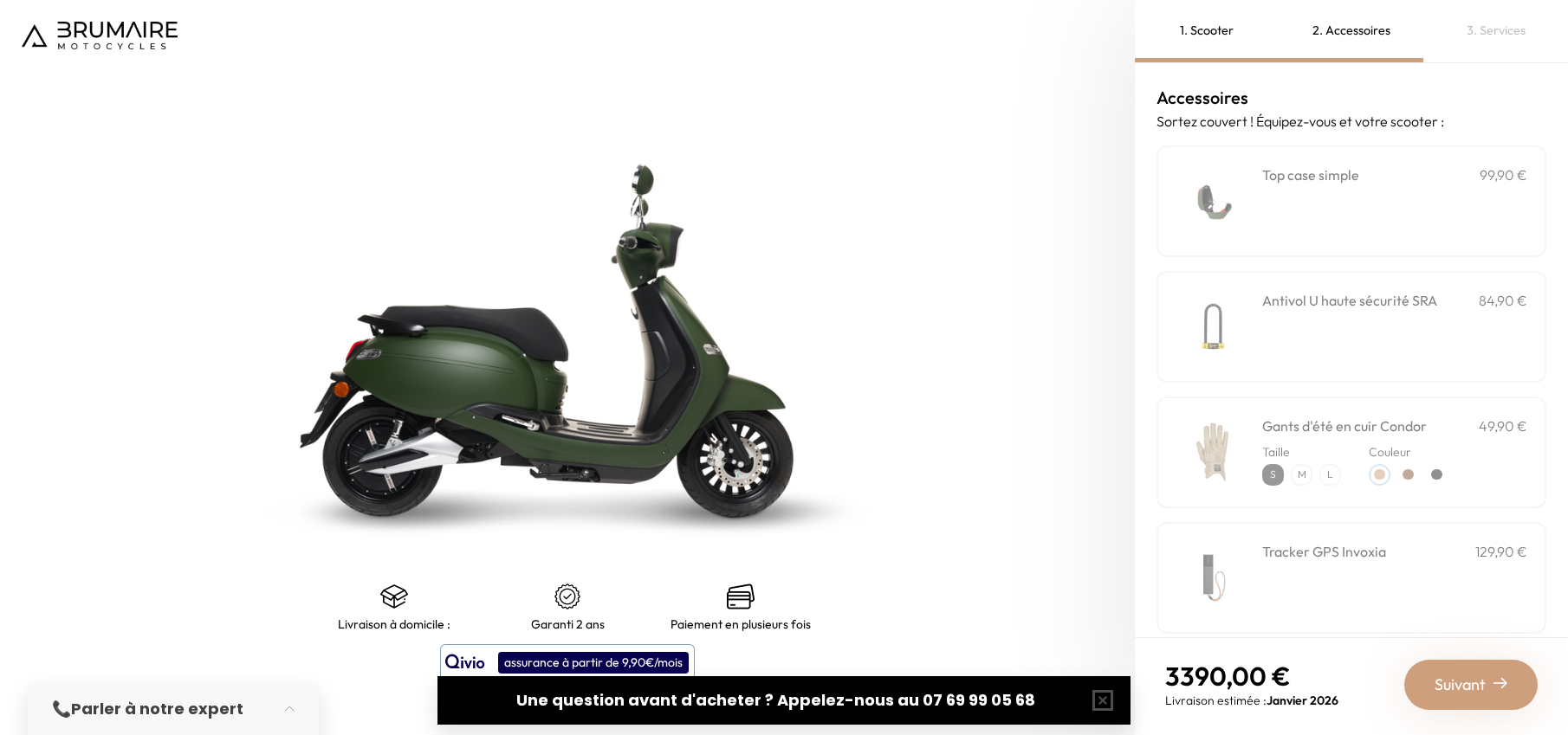
click at [1481, 701] on div "Suivant" at bounding box center [1471, 685] width 133 height 50
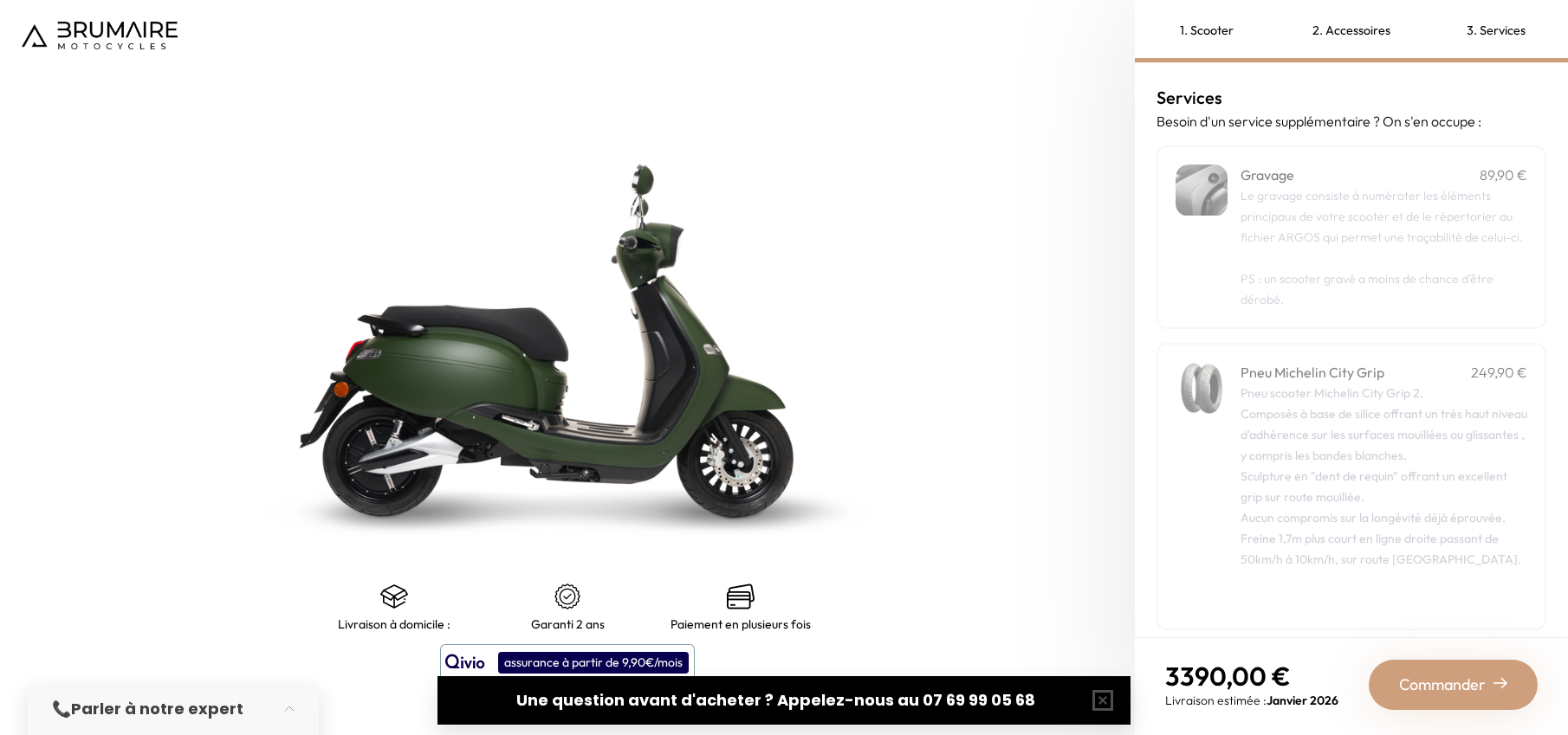
click at [1481, 701] on div "Commander" at bounding box center [1453, 685] width 169 height 50
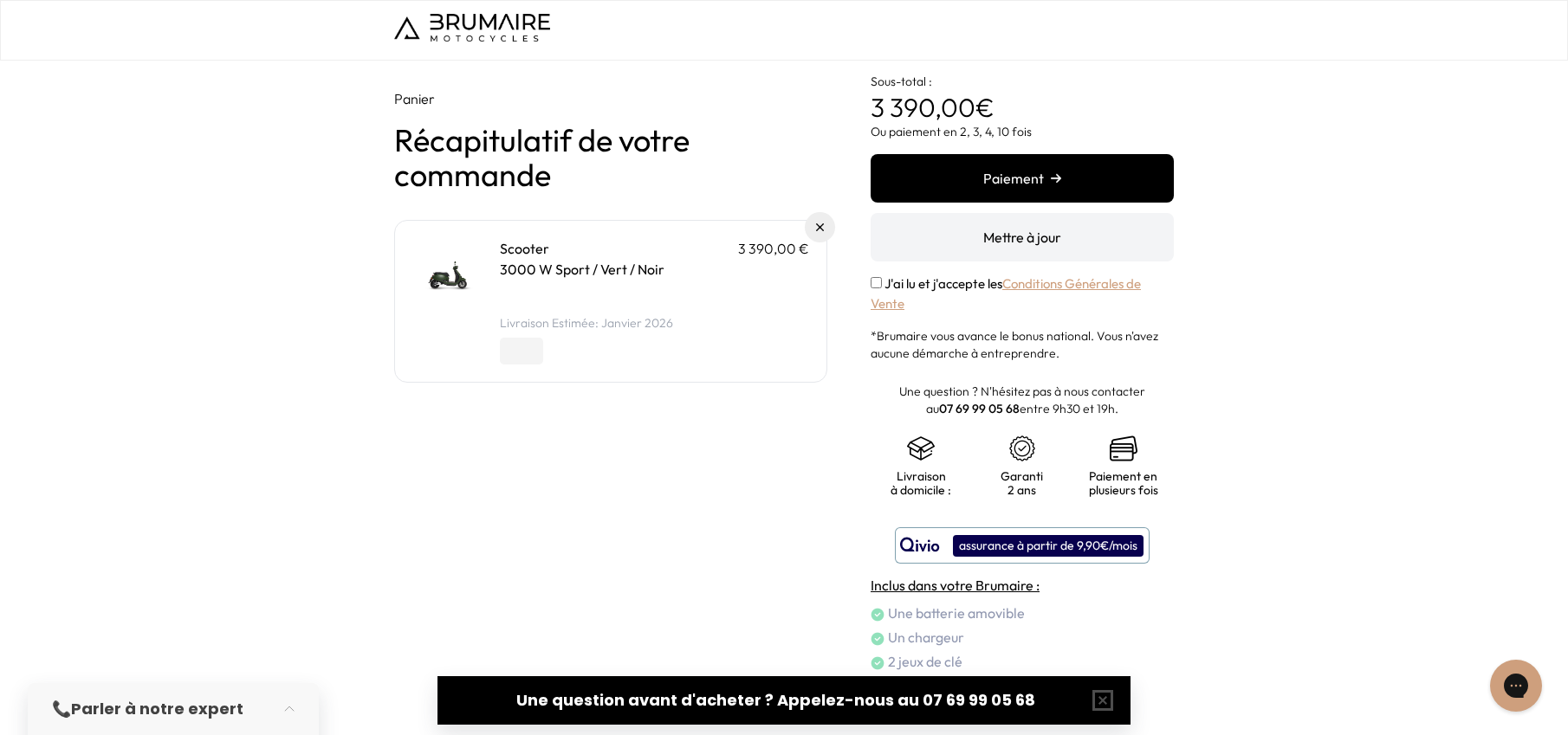
click at [1043, 176] on button "Paiement" at bounding box center [1022, 178] width 303 height 49
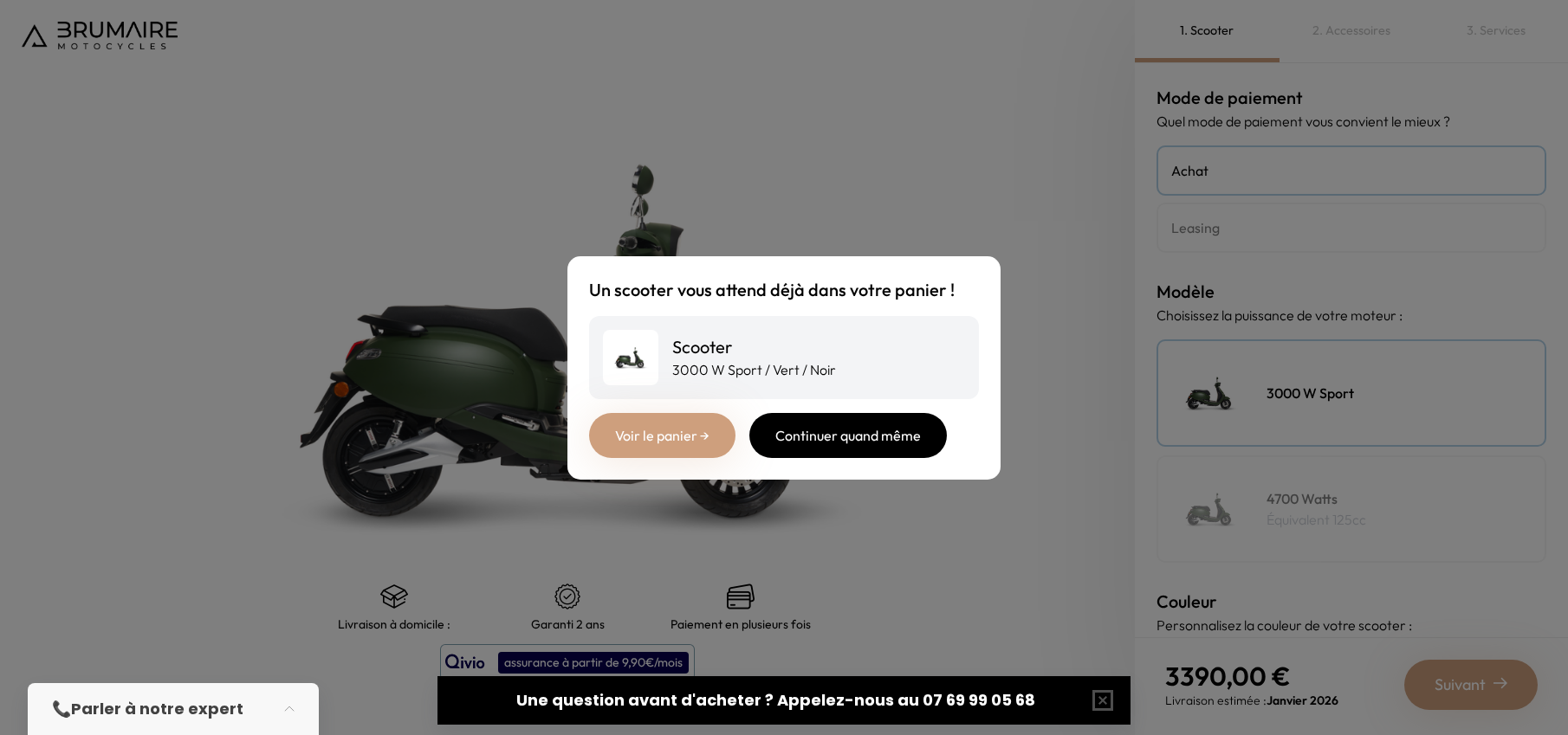
click at [821, 440] on div "Continuer quand même" at bounding box center [847, 435] width 197 height 45
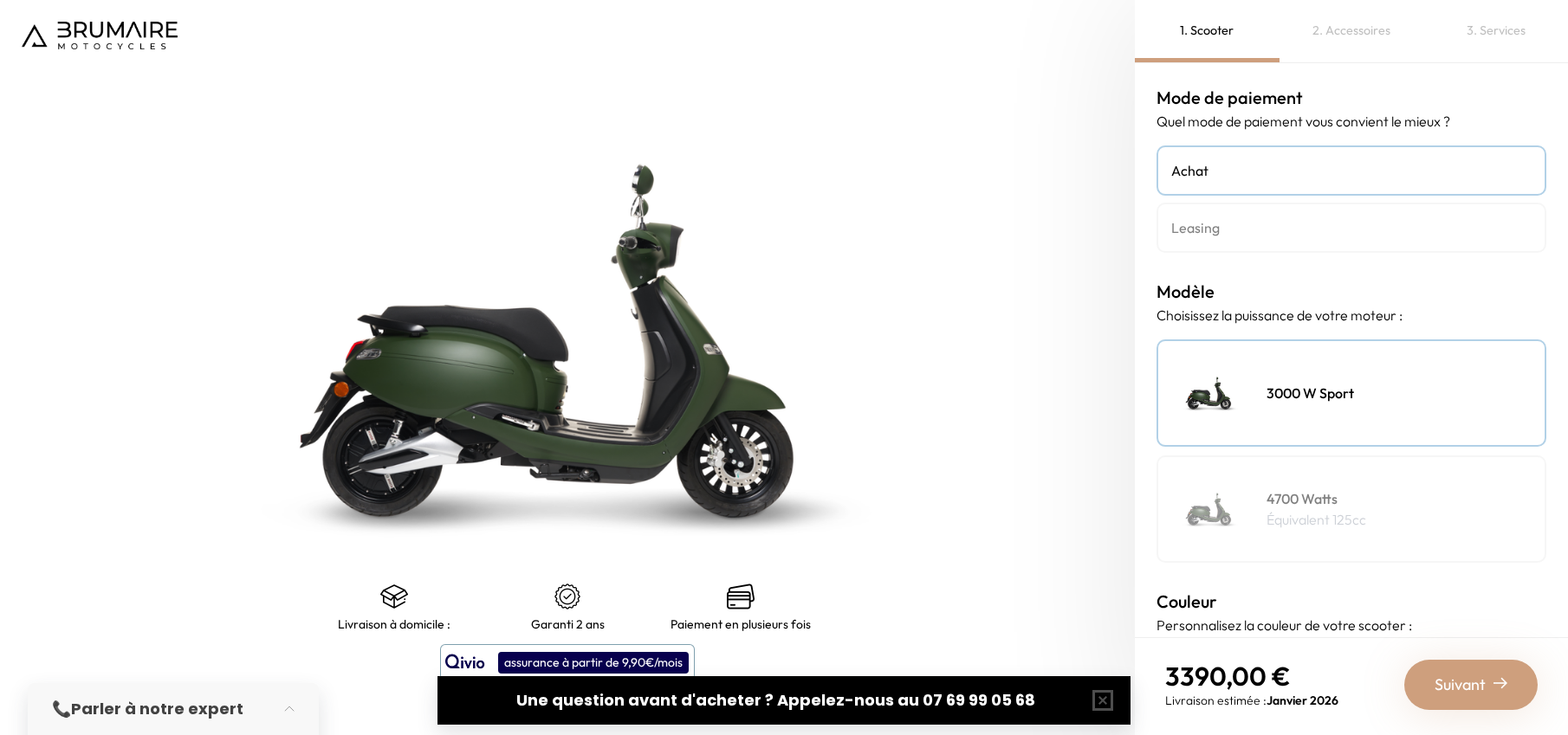
drag, startPoint x: 1258, startPoint y: 241, endPoint x: 1336, endPoint y: 352, distance: 135.7
click at [1257, 241] on link "Leasing" at bounding box center [1351, 228] width 390 height 50
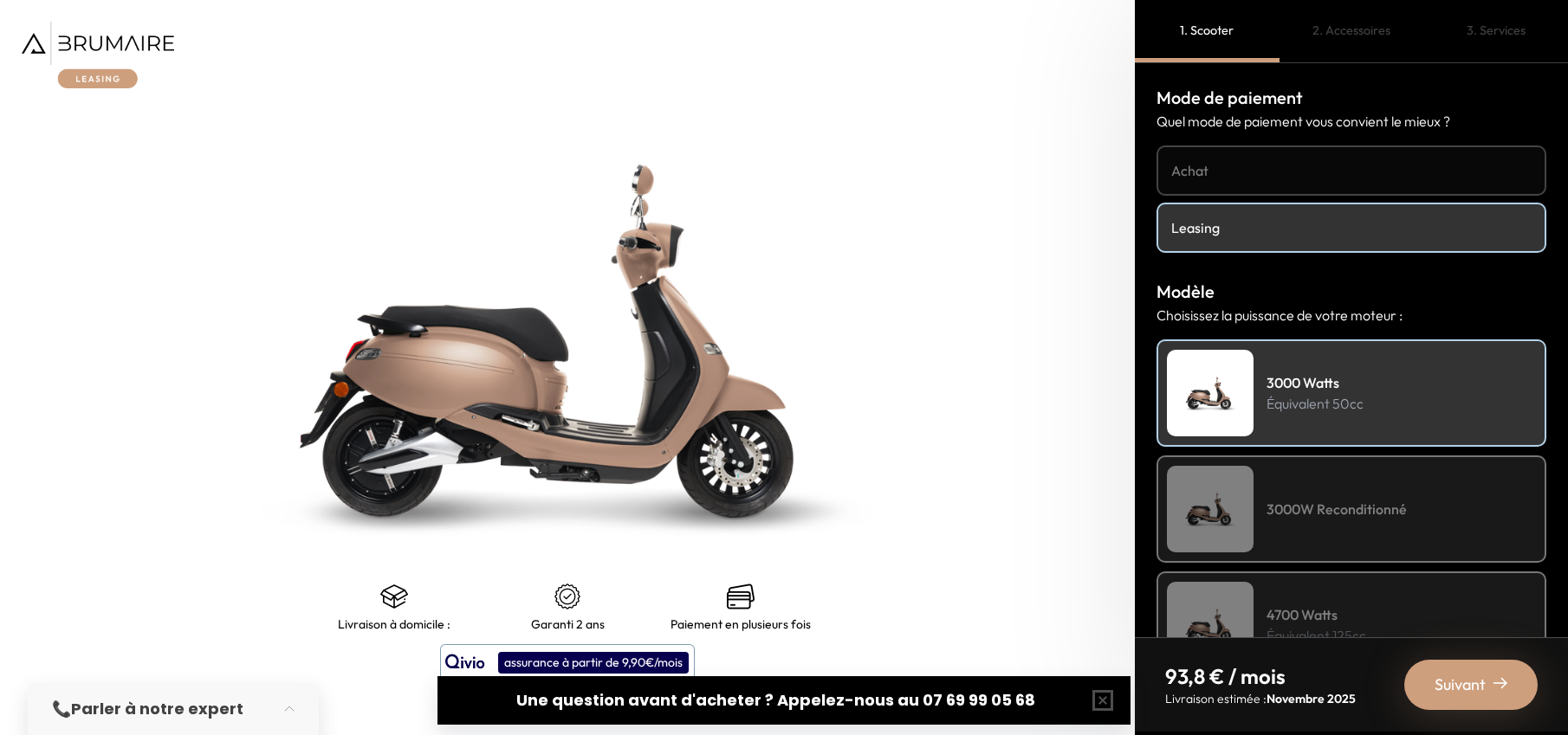
click at [1502, 702] on div "Suivant" at bounding box center [1471, 685] width 133 height 50
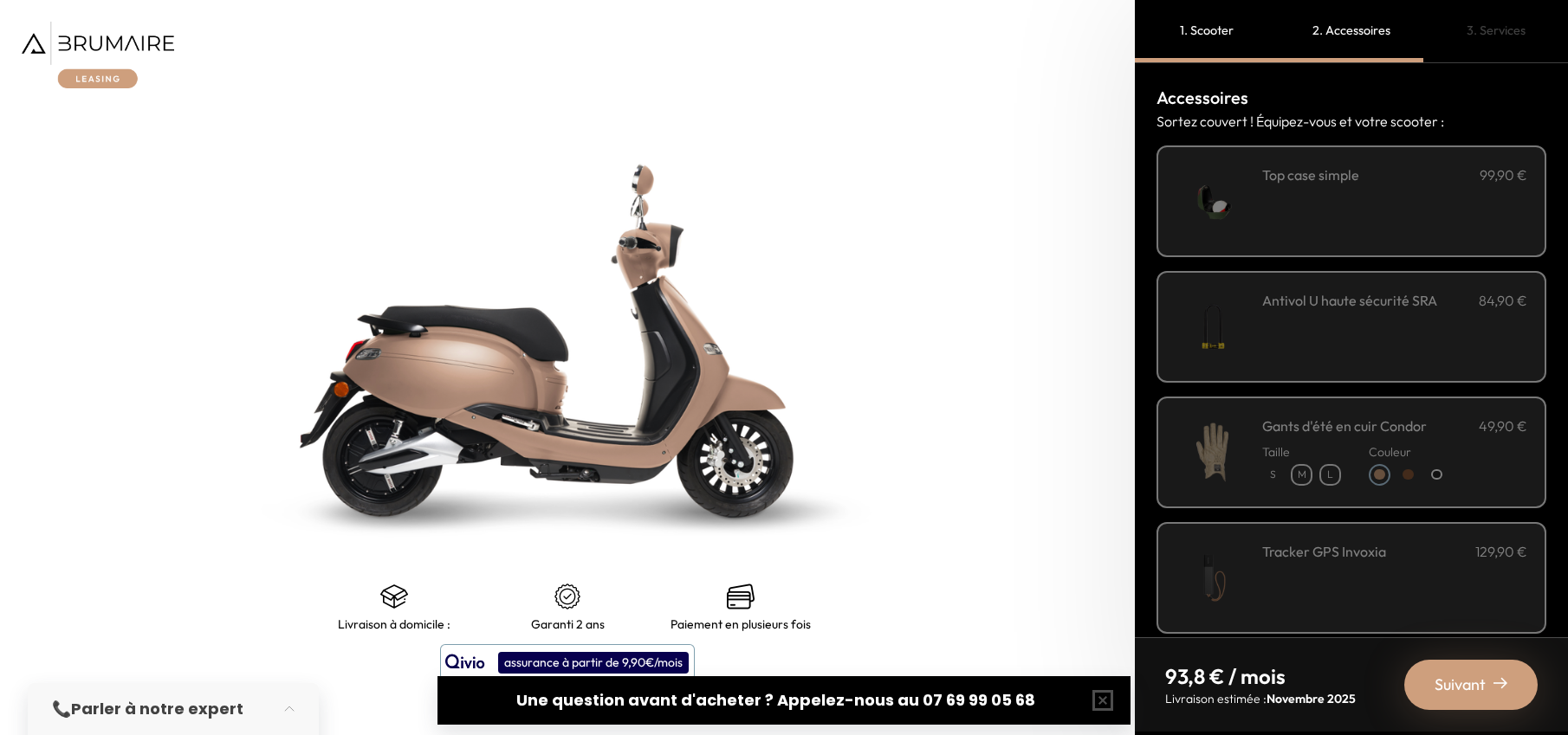
click at [1502, 702] on div "Suivant" at bounding box center [1471, 685] width 133 height 50
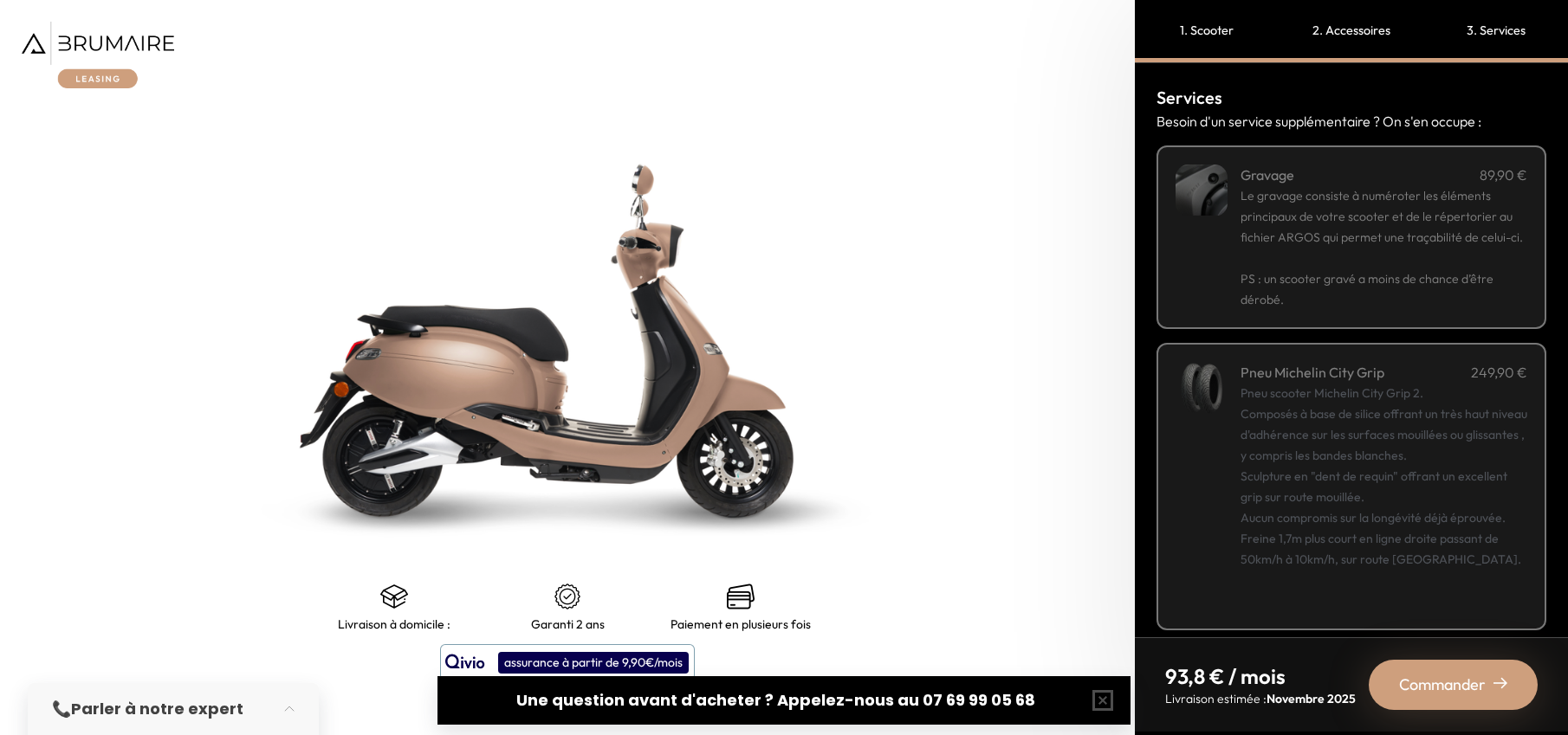
click at [1502, 702] on div "Commander" at bounding box center [1453, 685] width 169 height 50
